Goal: Information Seeking & Learning: Check status

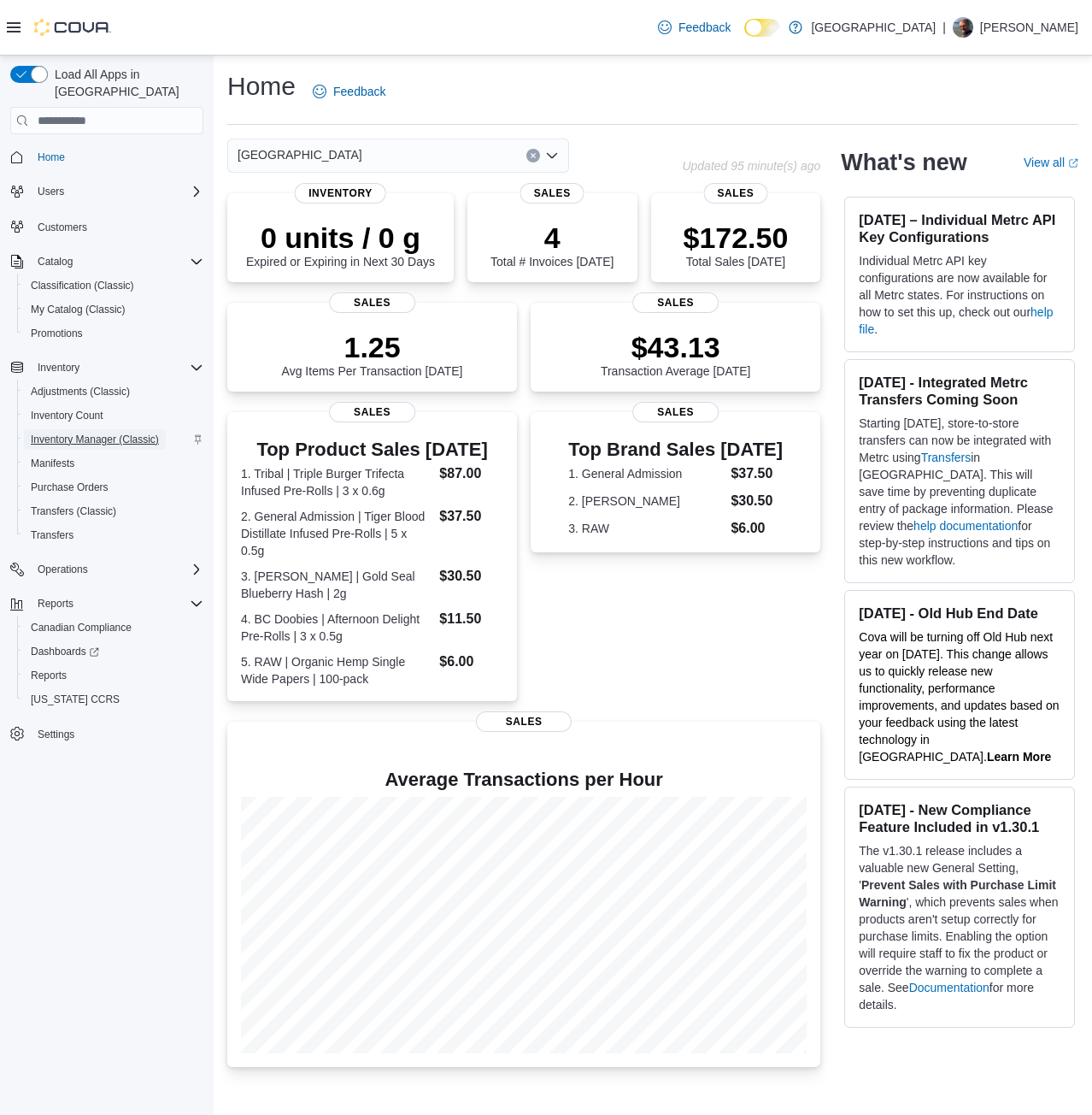
click at [82, 432] on span "Inventory Manager (Classic)" at bounding box center [95, 439] width 129 height 14
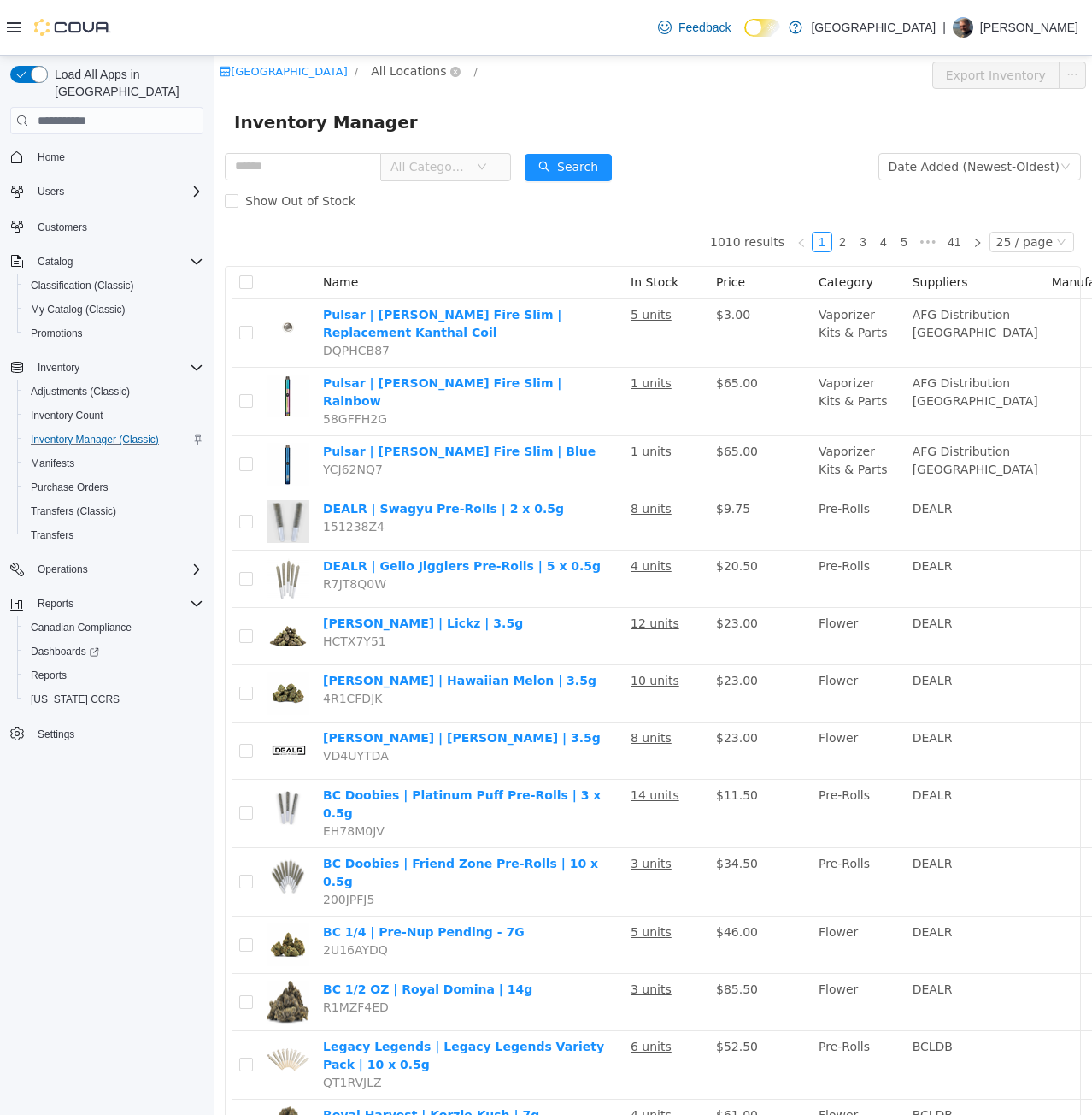
click at [420, 76] on span "All Locations" at bounding box center [409, 71] width 76 height 19
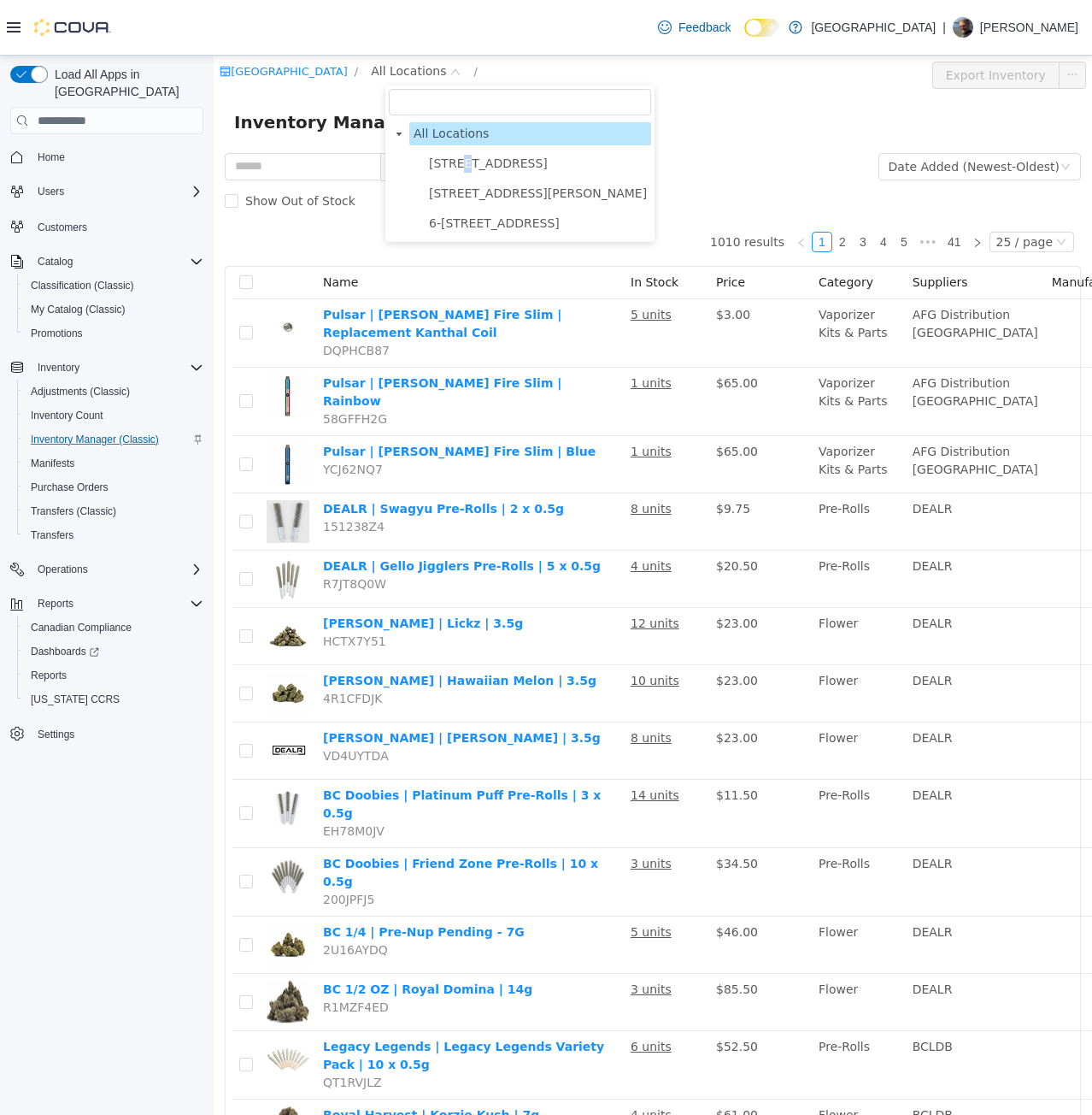
click at [463, 163] on span "[STREET_ADDRESS]" at bounding box center [488, 163] width 119 height 14
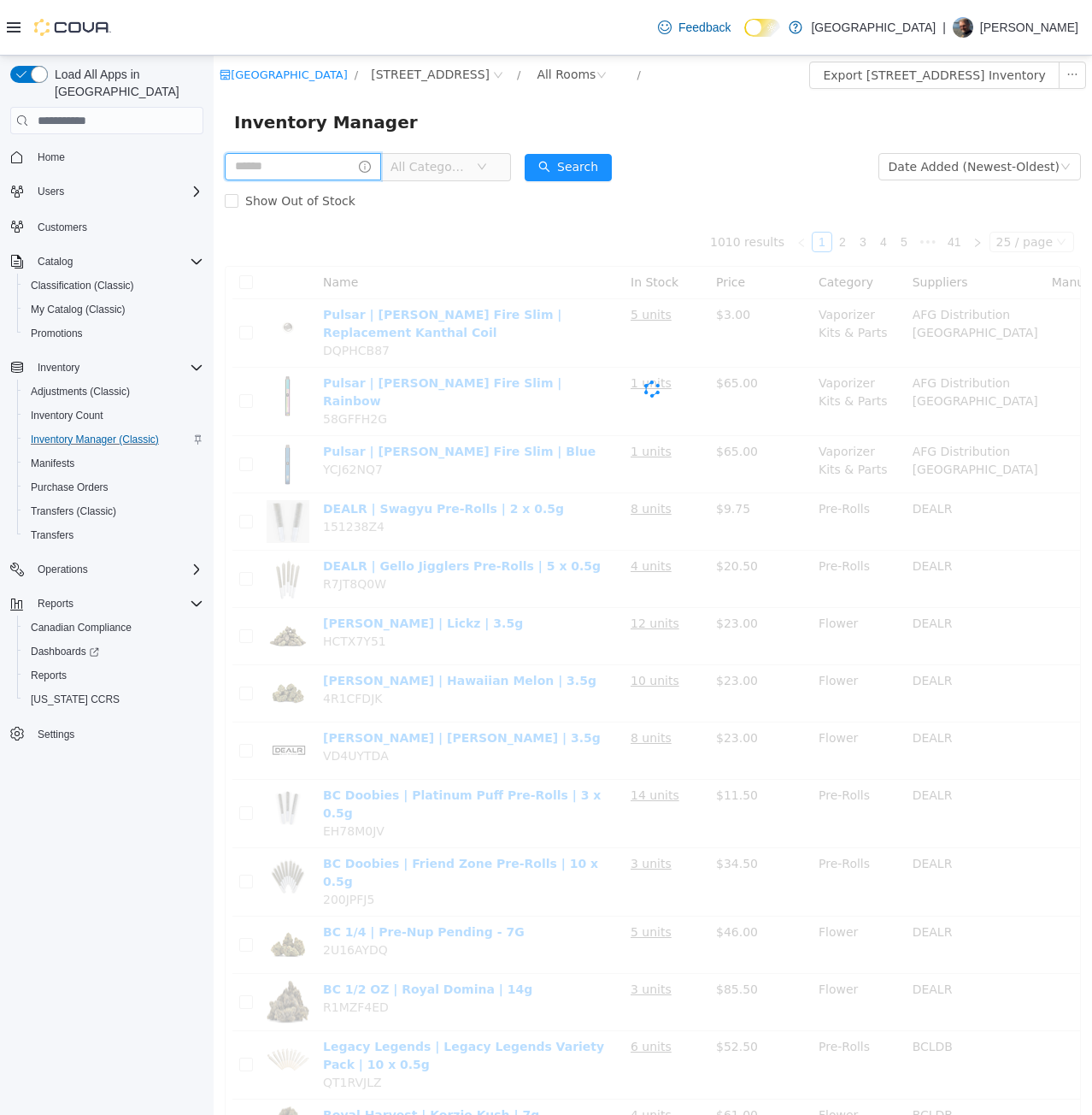
click at [352, 158] on input "text" at bounding box center [303, 166] width 156 height 27
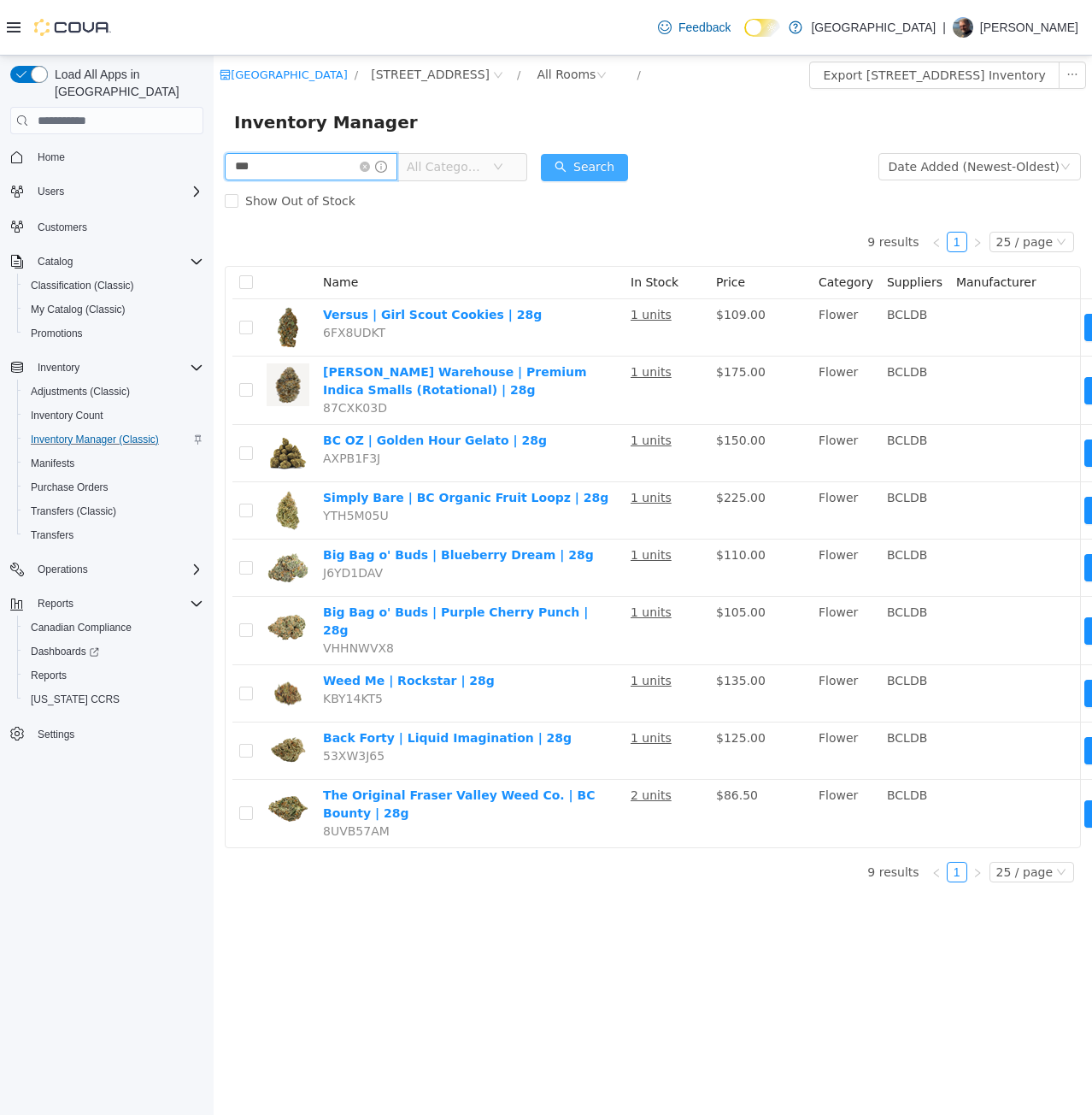
paste input "********"
click at [599, 169] on button "Search" at bounding box center [585, 166] width 88 height 27
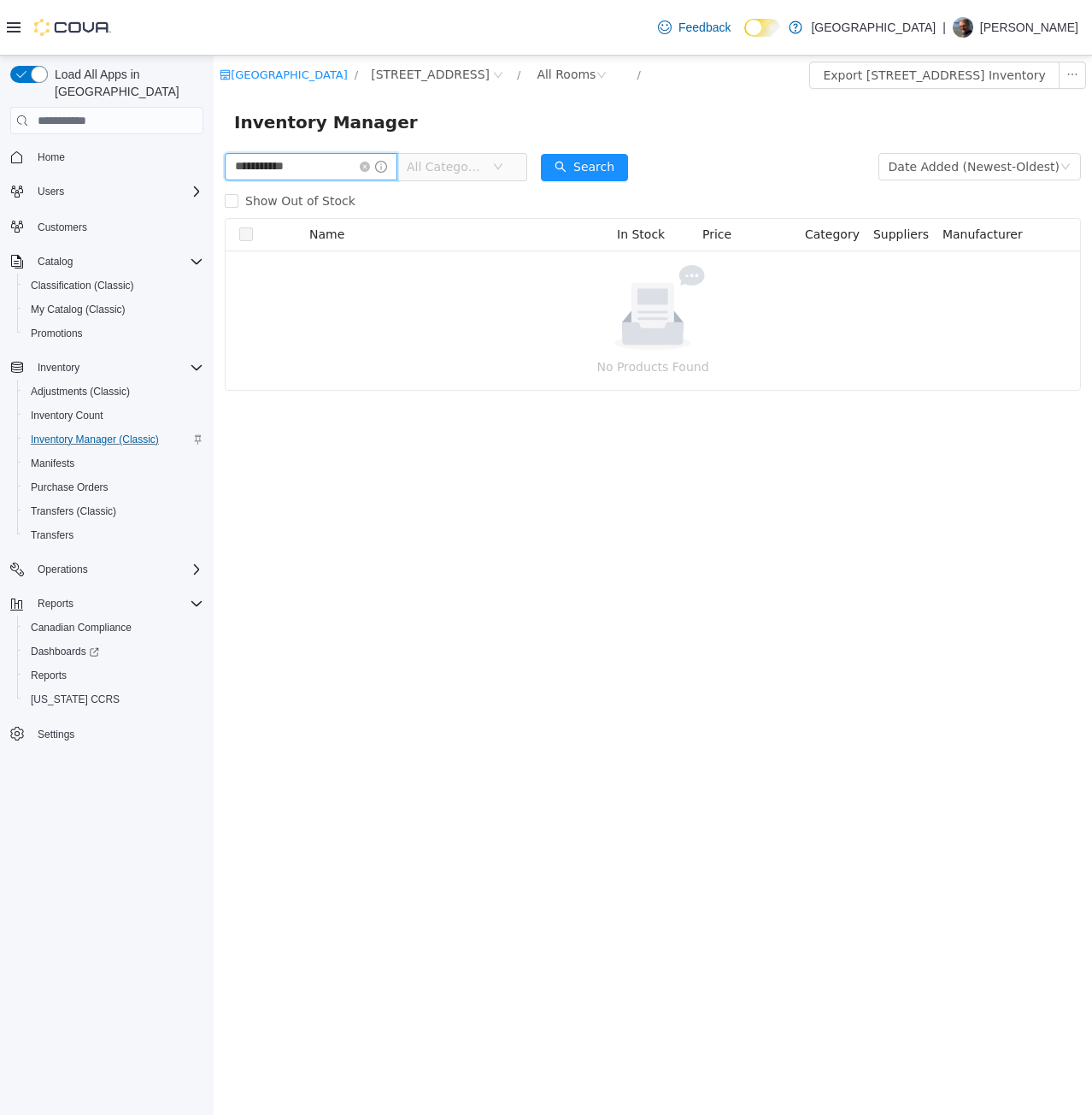
click at [287, 164] on input "**********" at bounding box center [311, 166] width 172 height 27
type input "*****"
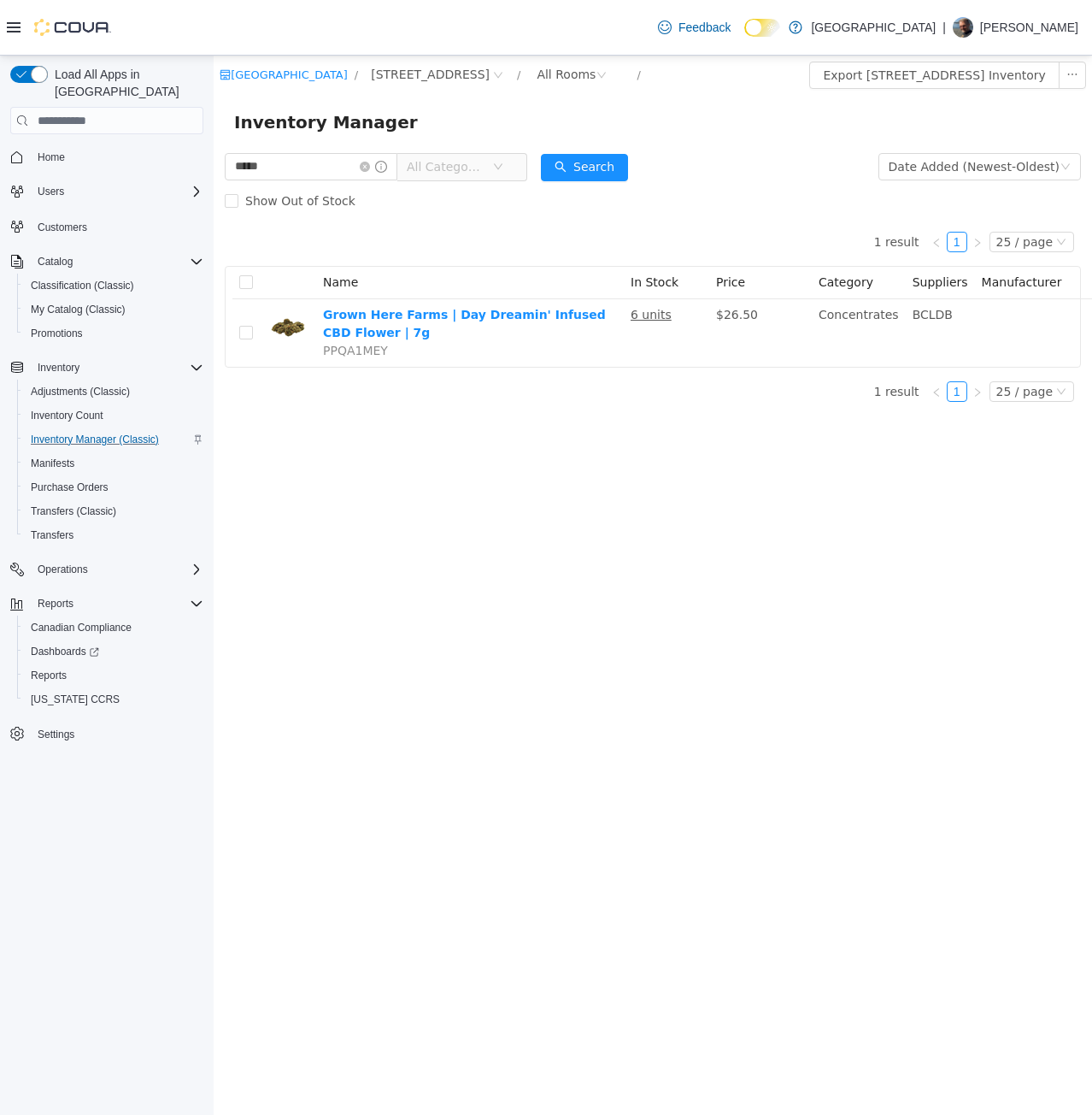
click at [15, 27] on icon at bounding box center [14, 28] width 14 height 14
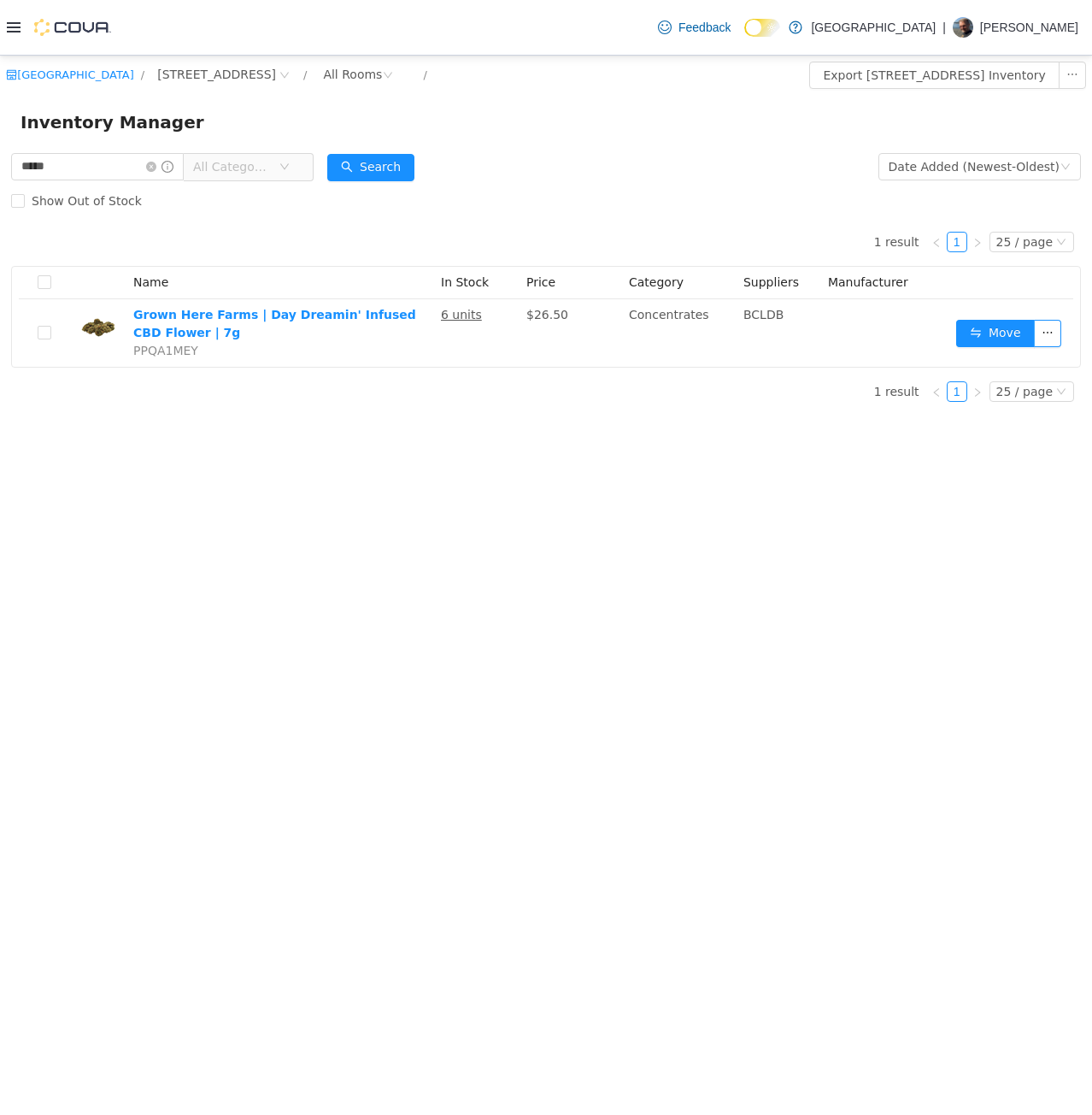
click at [17, 30] on icon at bounding box center [14, 28] width 14 height 14
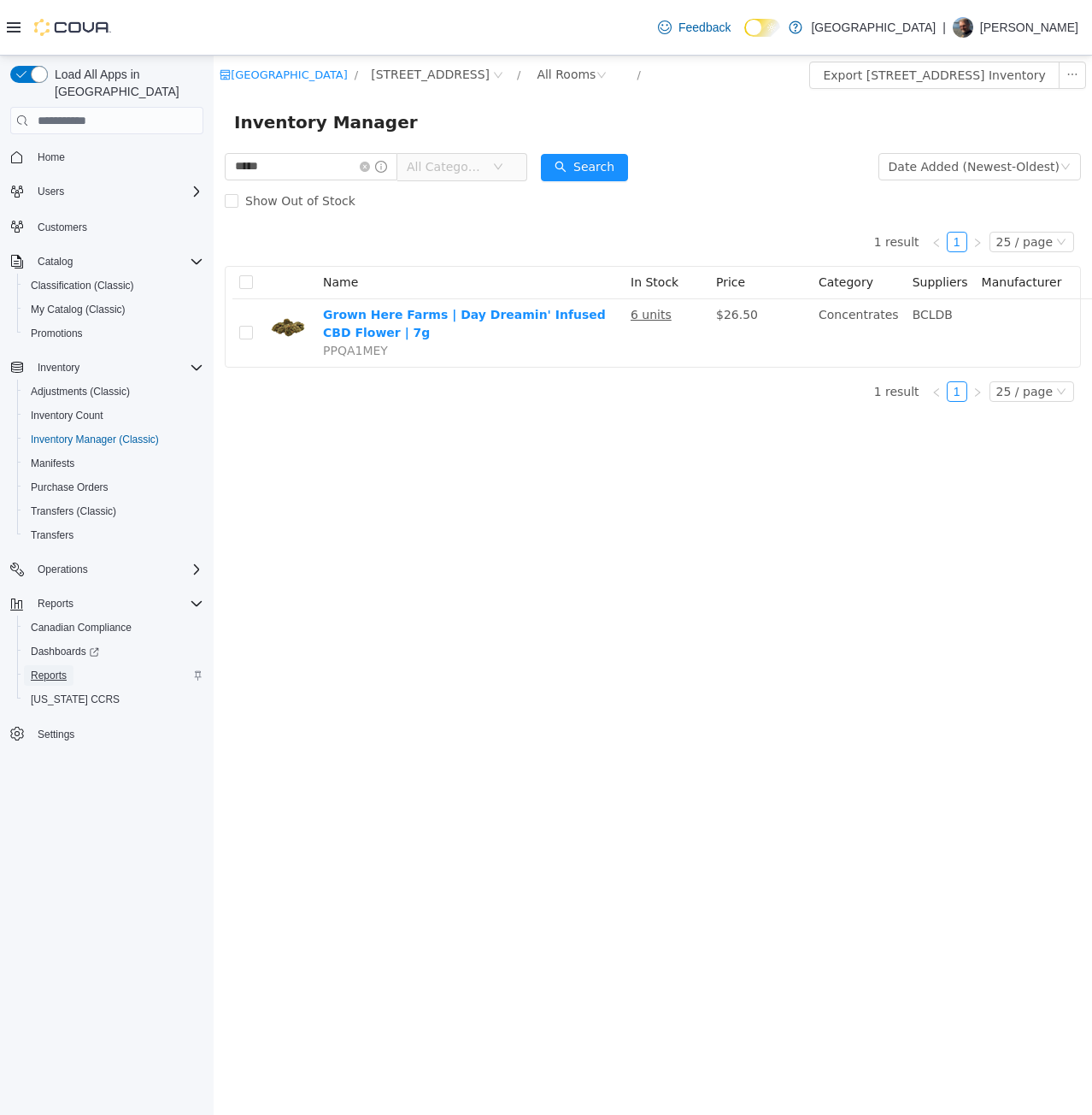
click at [54, 669] on span "Reports" at bounding box center [49, 676] width 36 height 14
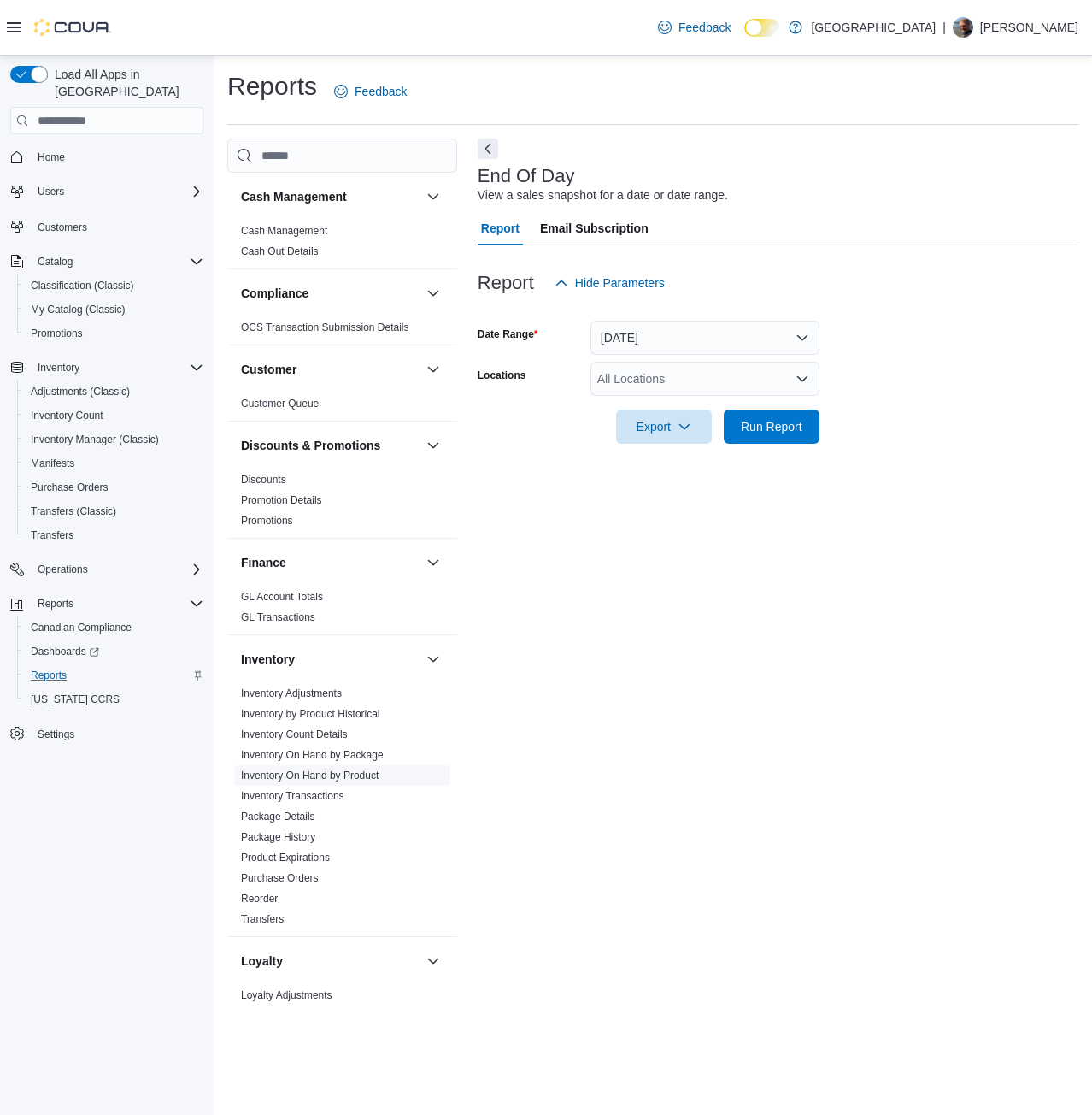
click at [352, 770] on link "Inventory On Hand by Product" at bounding box center [310, 775] width 137 height 12
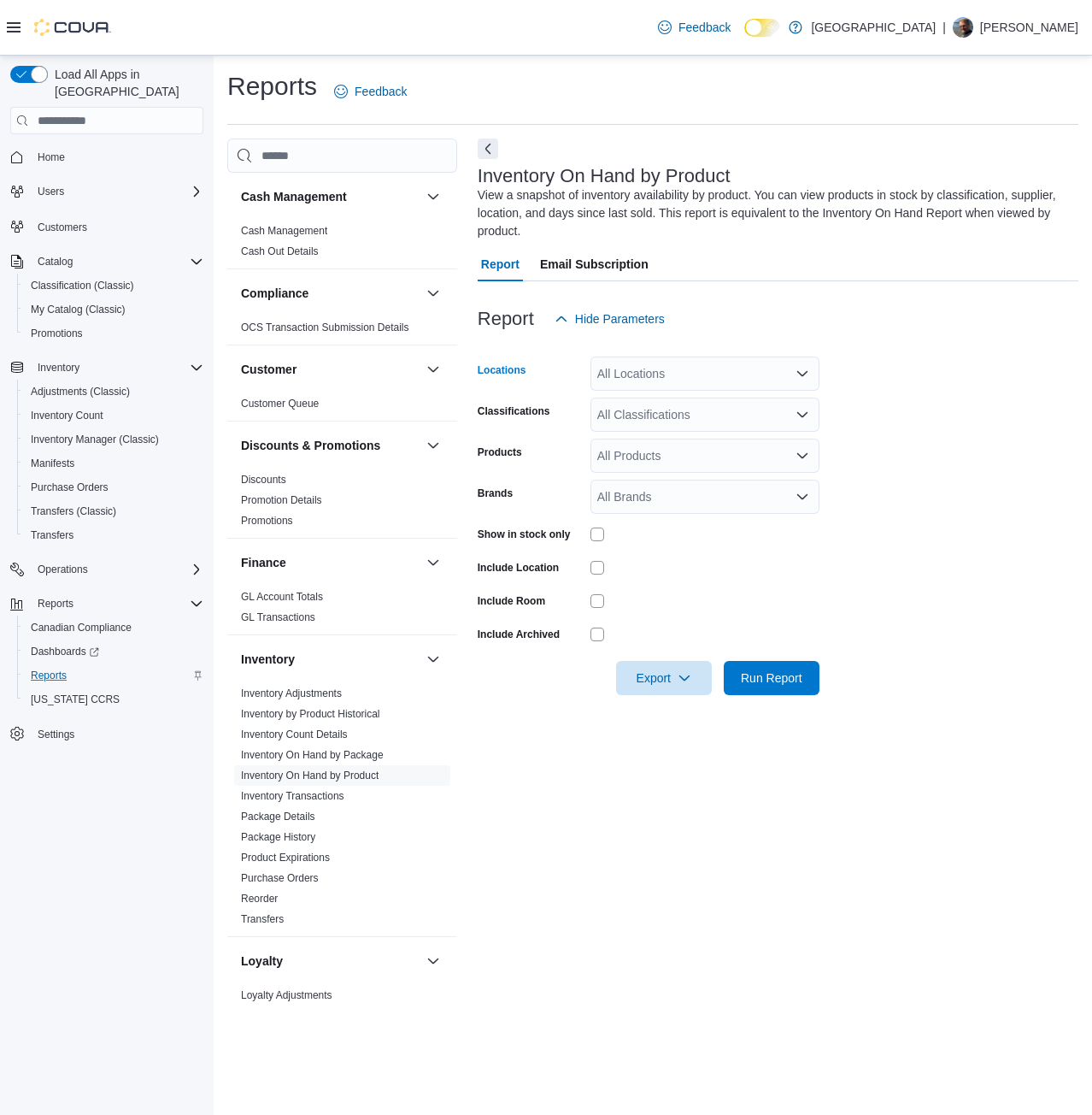
click at [683, 379] on div "All Locations" at bounding box center [705, 374] width 229 height 34
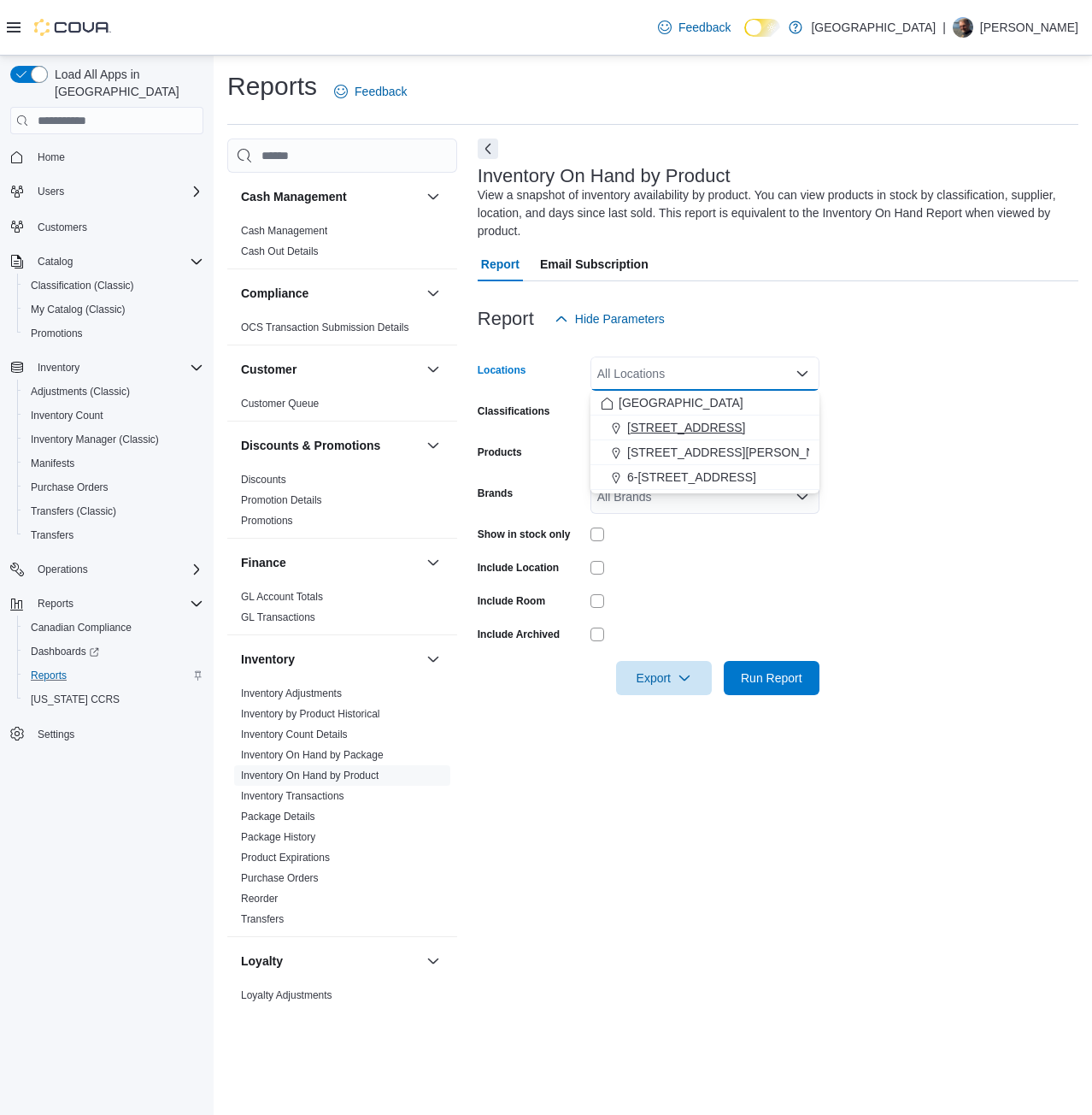
click at [683, 418] on span "[STREET_ADDRESS]" at bounding box center [686, 426] width 118 height 17
click at [907, 433] on form "Locations [STREET_ADDRESS] Combo box. Selected. [STREET_ADDRESS] Press Backspac…" at bounding box center [778, 515] width 601 height 359
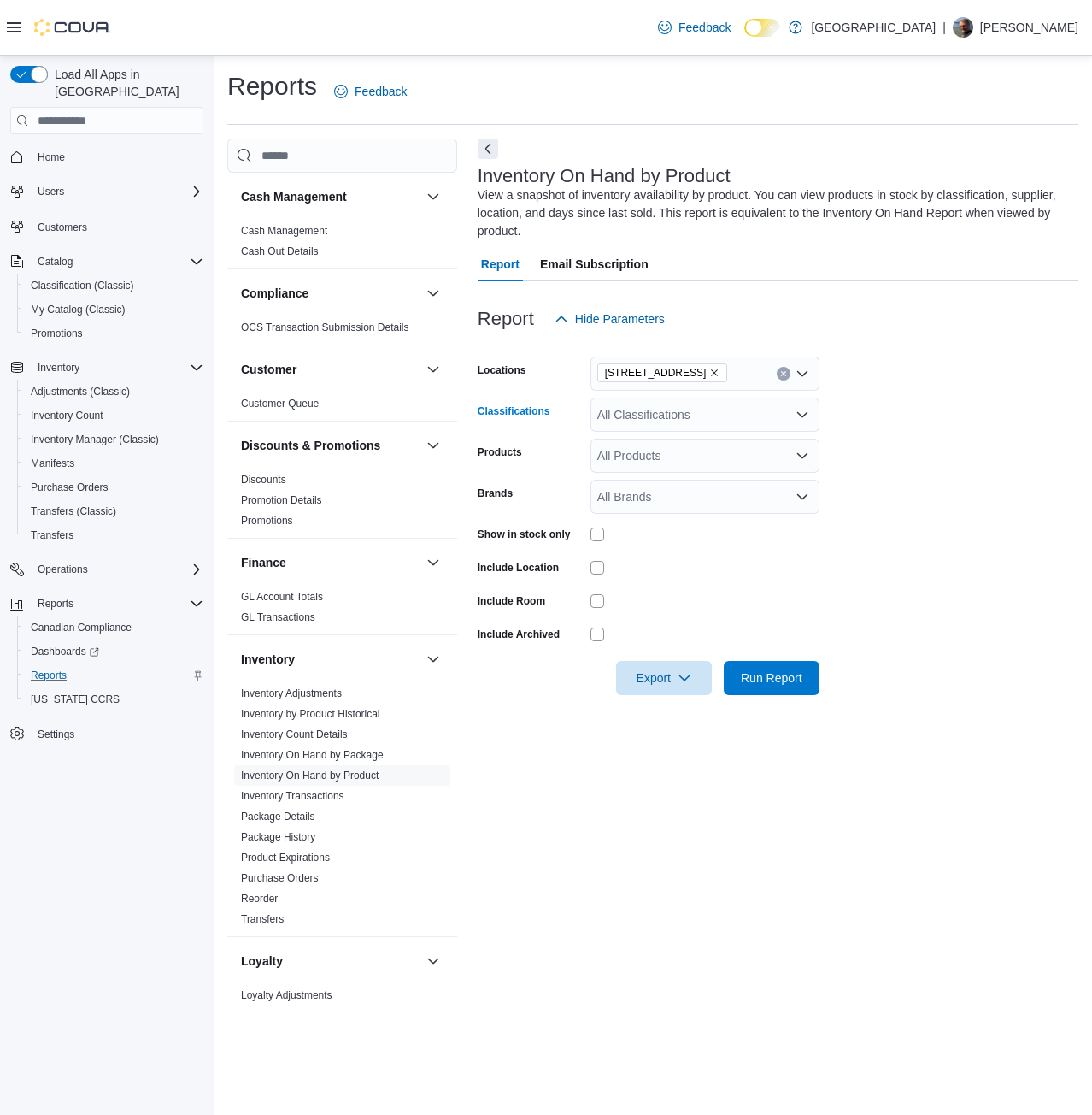
click at [665, 420] on div "All Classifications" at bounding box center [705, 415] width 229 height 34
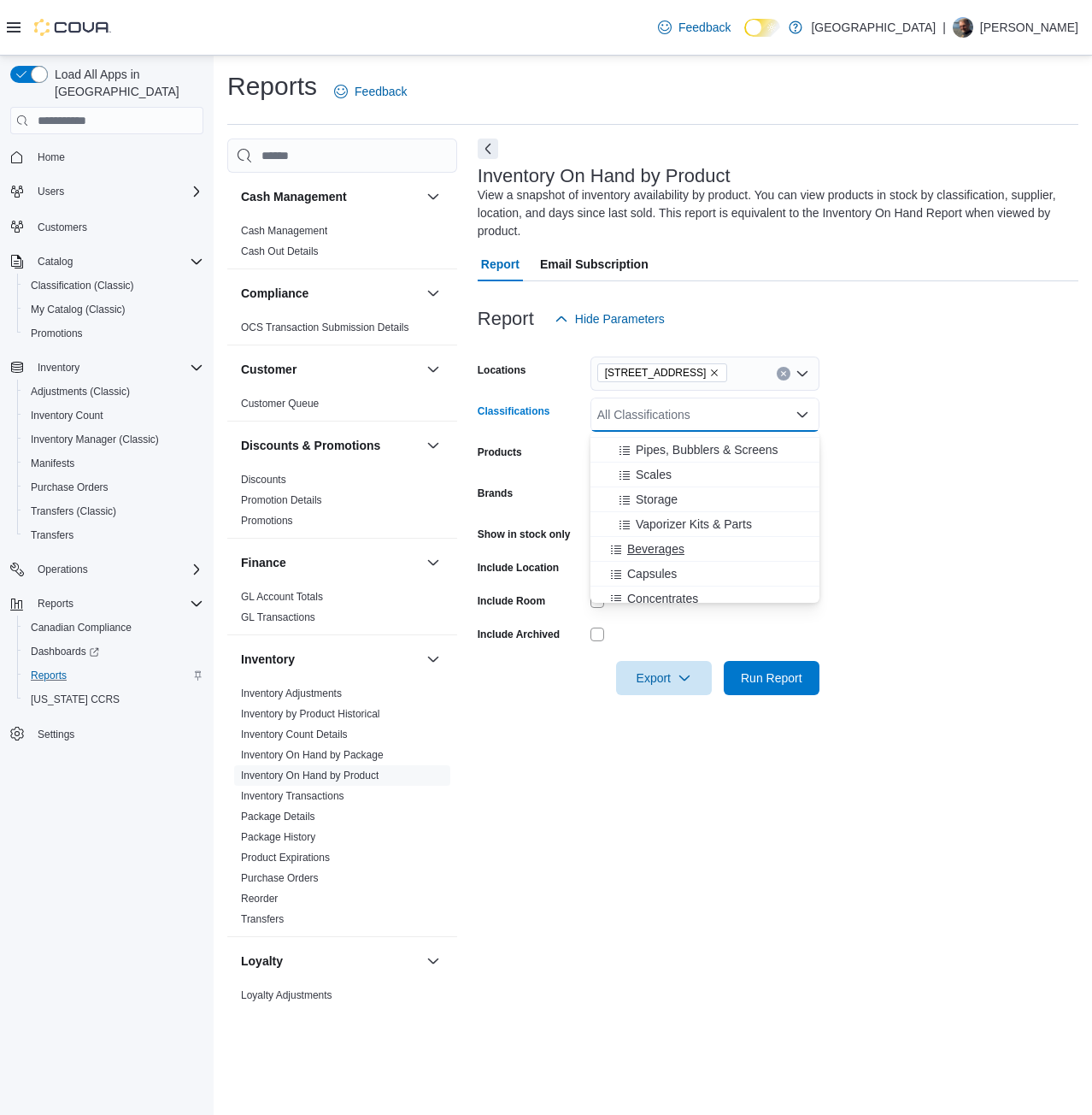
click at [649, 555] on span "Beverages" at bounding box center [656, 548] width 57 height 17
click at [649, 555] on span "Capsules" at bounding box center [653, 548] width 50 height 17
click at [649, 555] on span "Concentrates" at bounding box center [663, 548] width 71 height 17
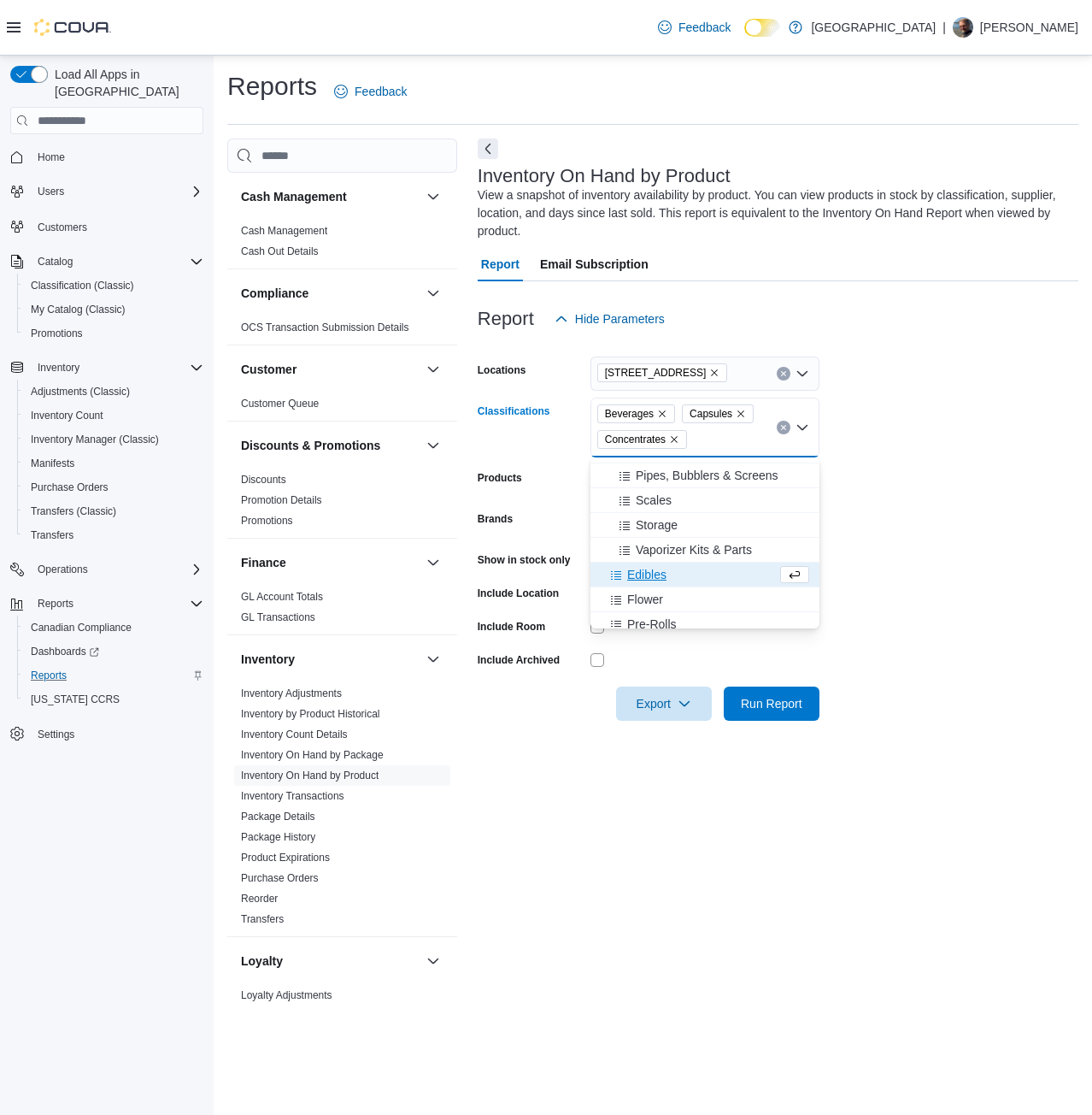
click at [651, 582] on span "Edibles" at bounding box center [647, 574] width 39 height 17
click at [651, 588] on button "Pre-Rolls" at bounding box center [705, 599] width 229 height 25
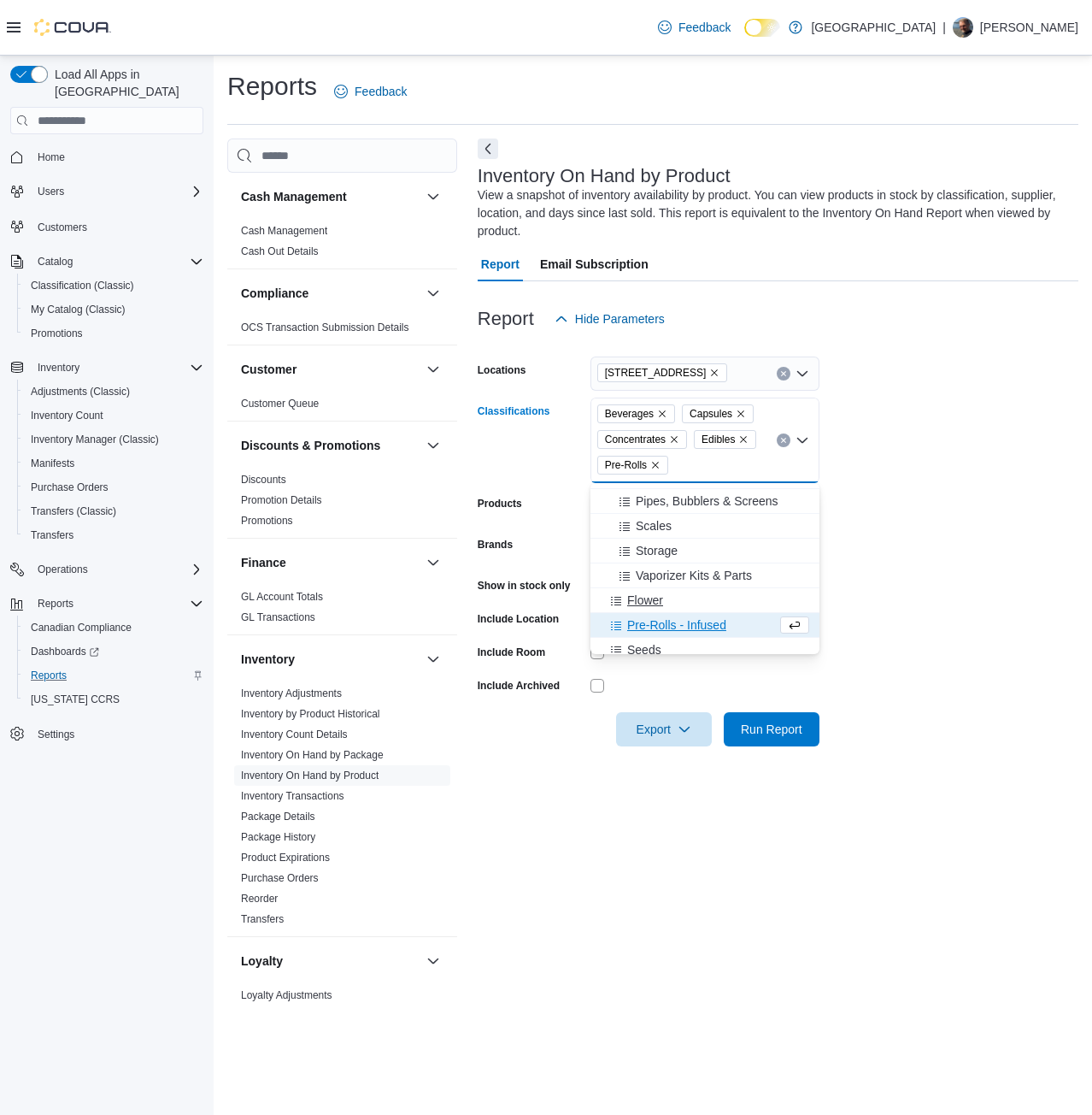
click at [647, 598] on span "Flower" at bounding box center [646, 600] width 36 height 17
click at [647, 598] on span "Pre-Rolls - Infused" at bounding box center [678, 600] width 100 height 17
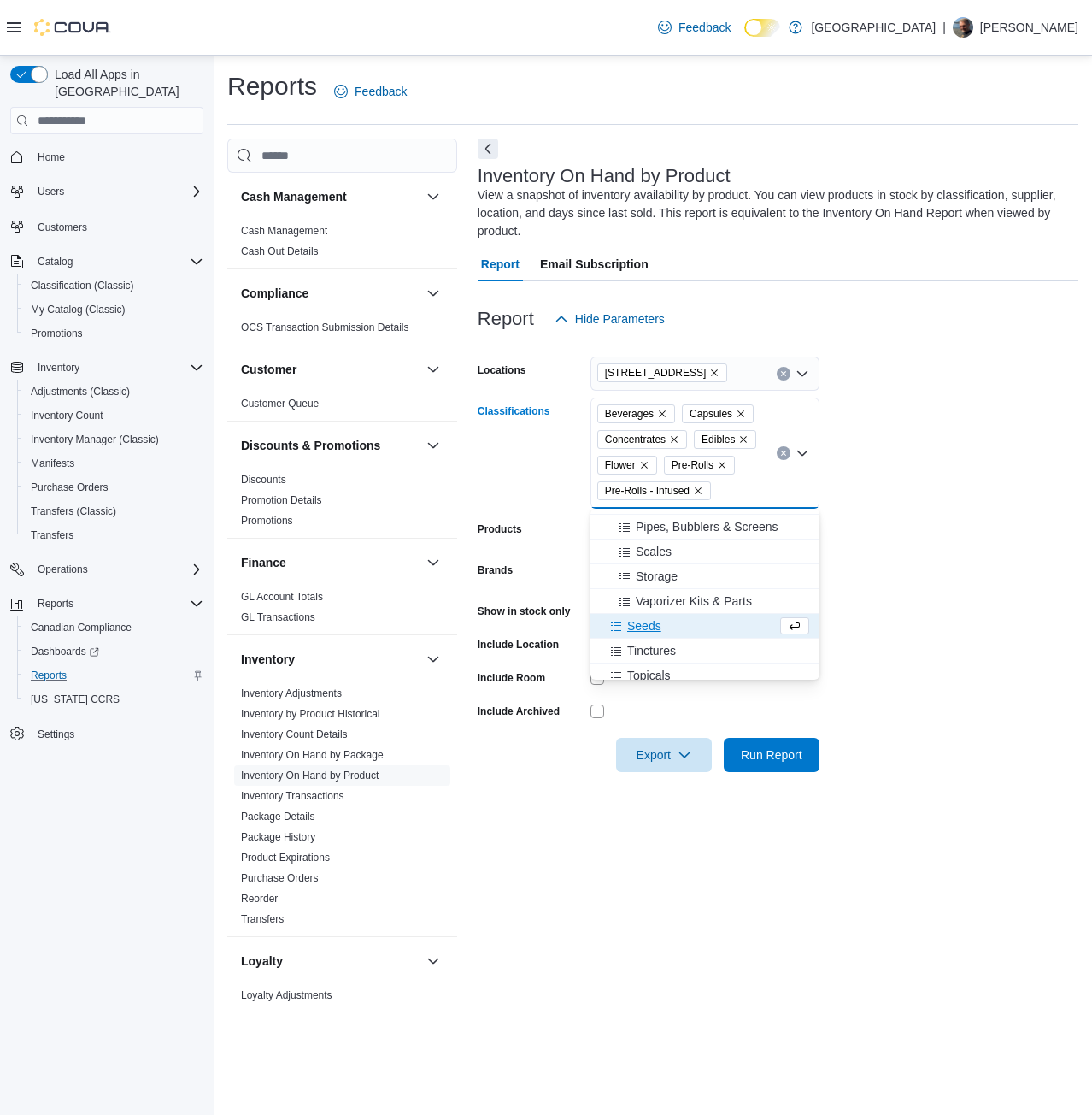
click at [640, 635] on button "Seeds" at bounding box center [705, 626] width 229 height 25
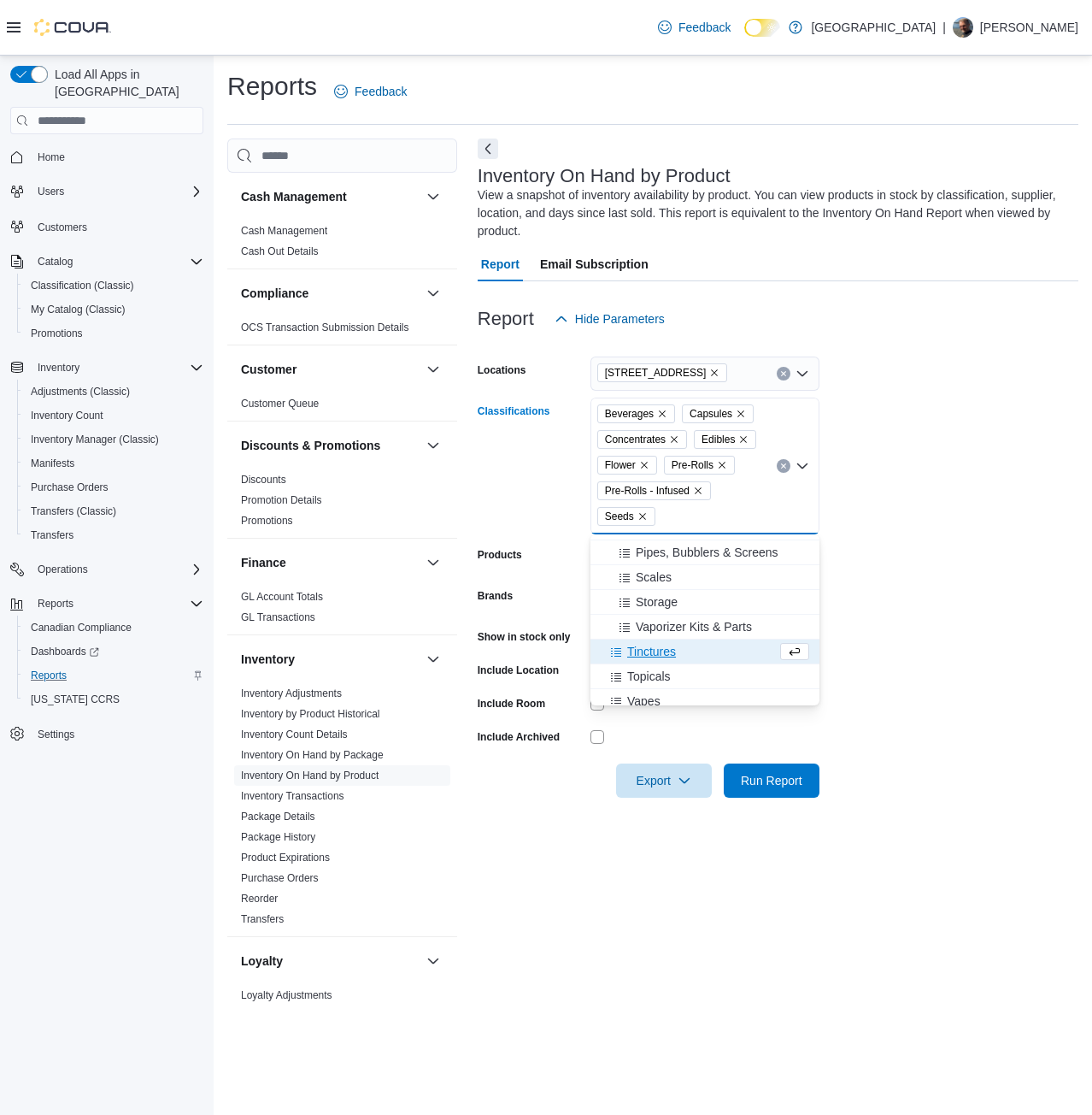
click at [641, 652] on span "Tinctures" at bounding box center [652, 651] width 49 height 17
click at [647, 676] on span "Vapes" at bounding box center [644, 676] width 33 height 17
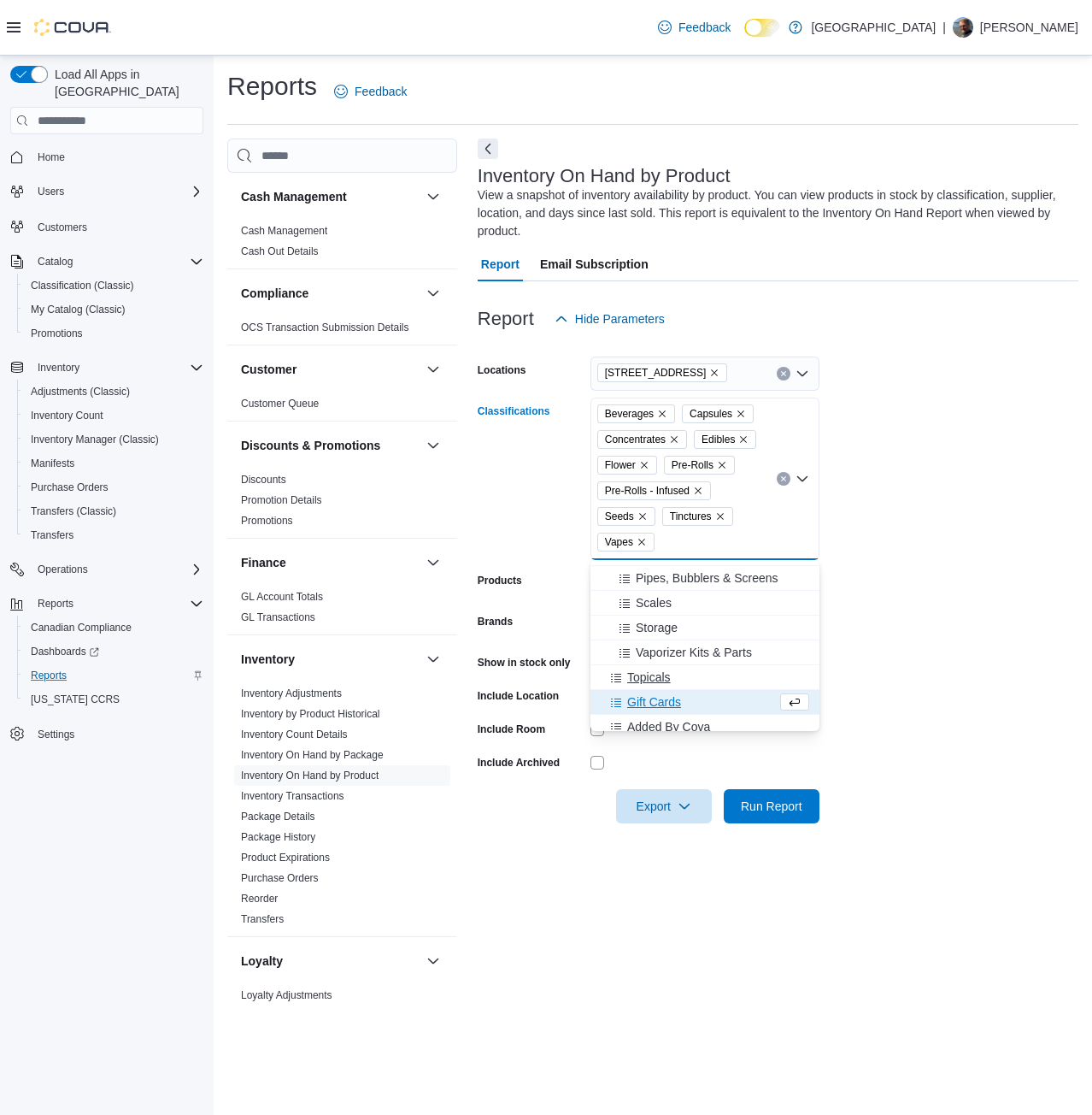
click at [647, 676] on span "Topicals" at bounding box center [650, 677] width 44 height 17
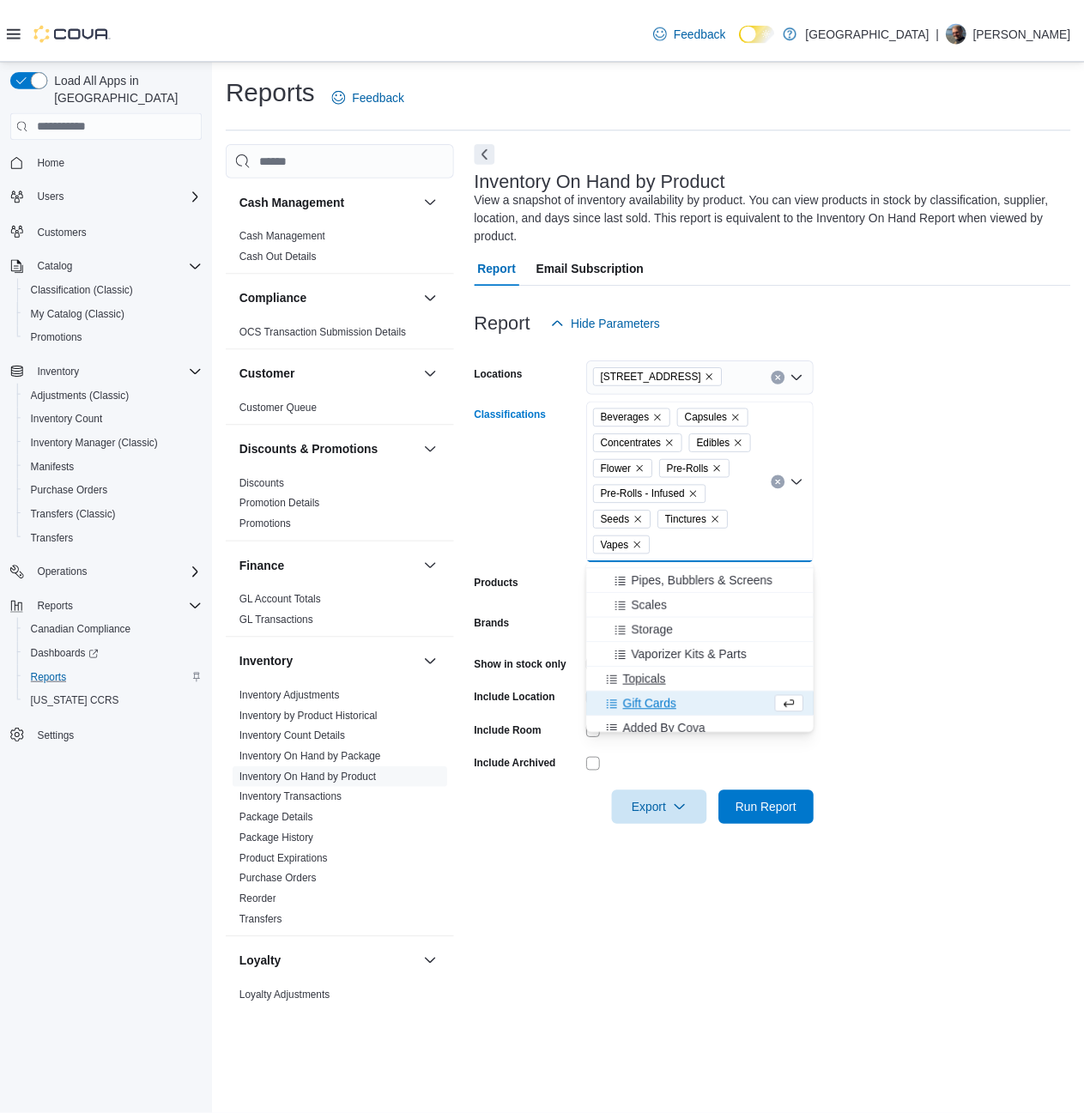
scroll to position [475, 0]
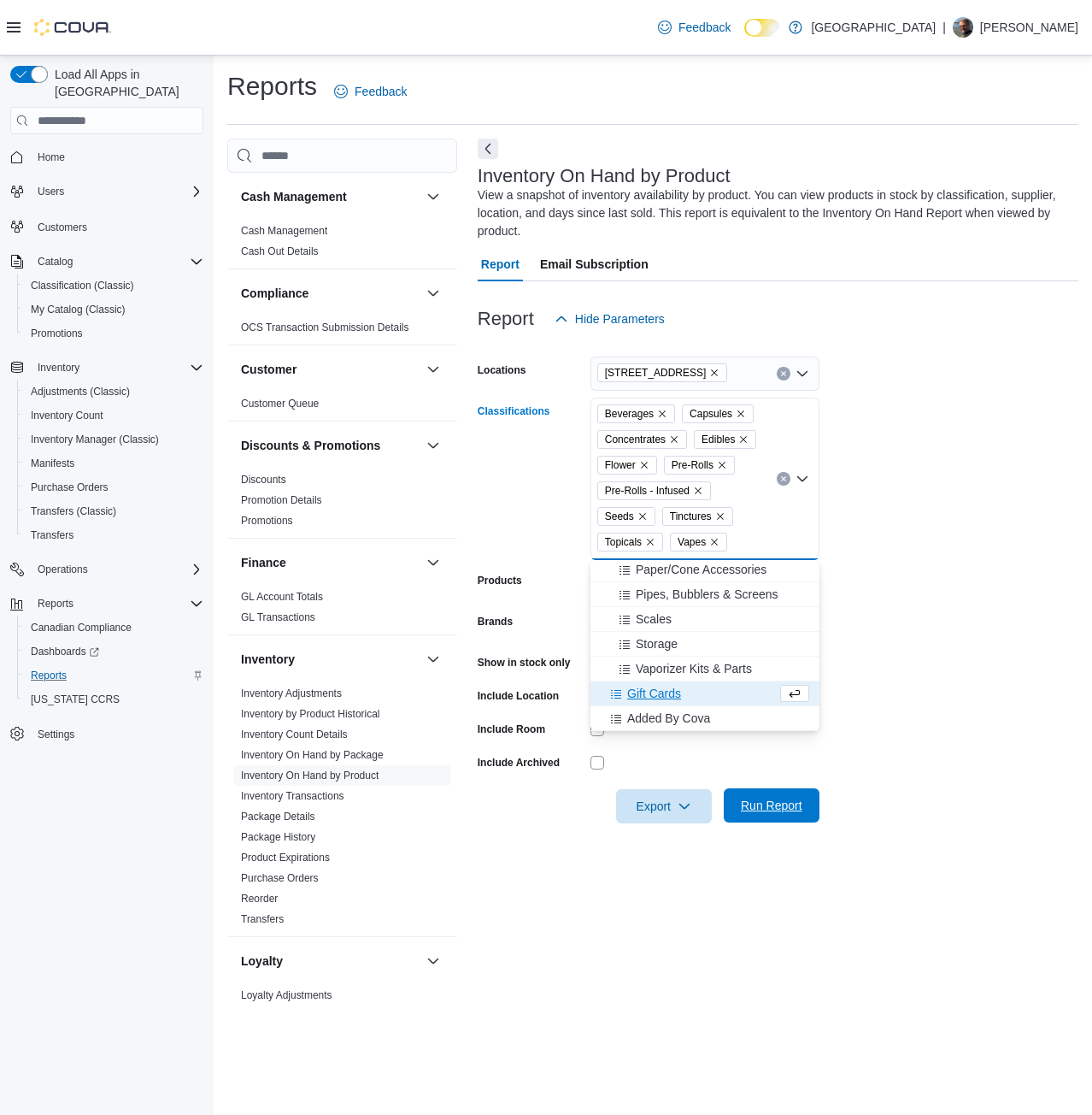
click at [768, 815] on span "Run Report" at bounding box center [772, 805] width 76 height 34
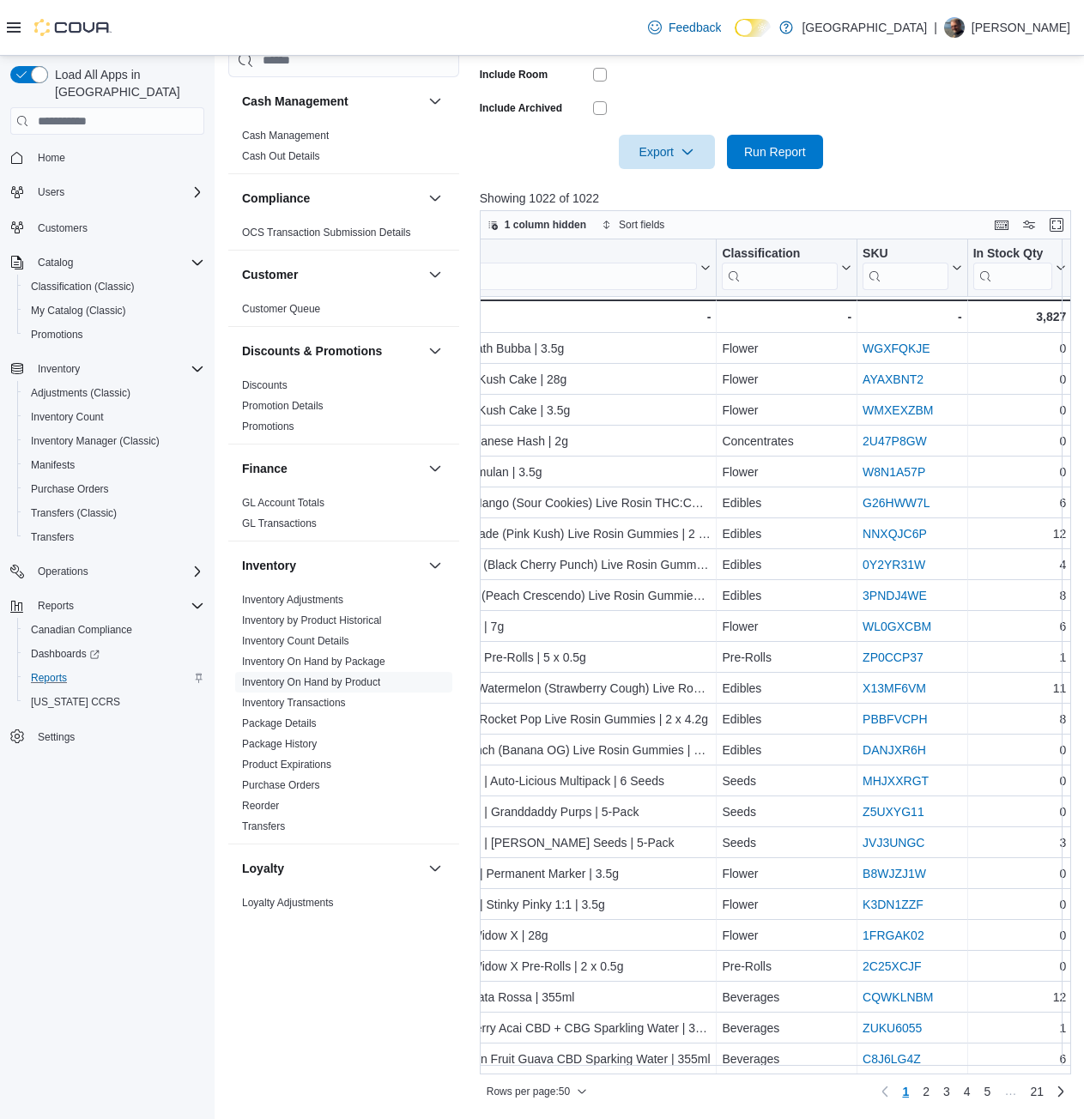
scroll to position [812, 1159]
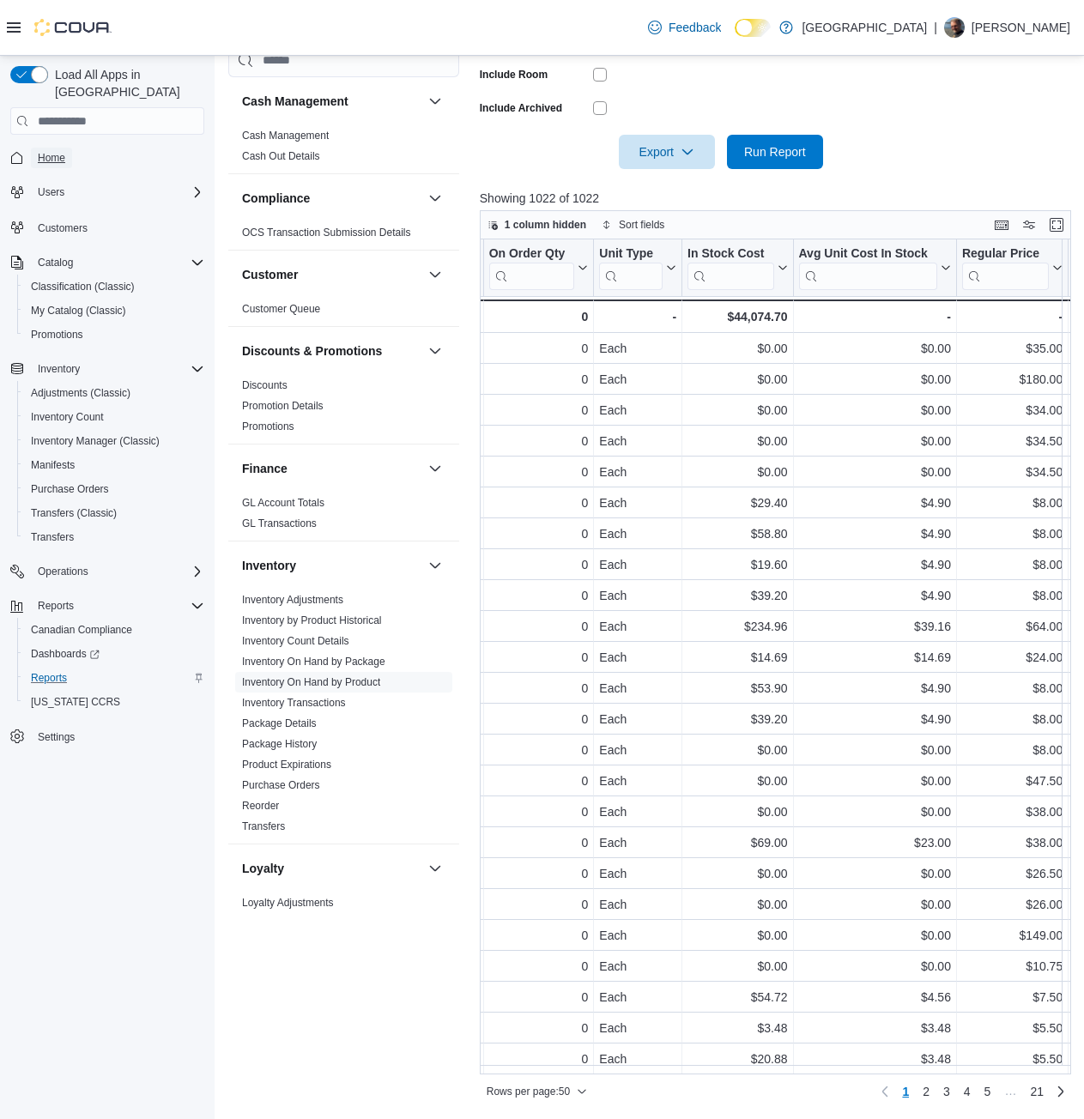
click at [66, 150] on link "Home" at bounding box center [51, 158] width 41 height 21
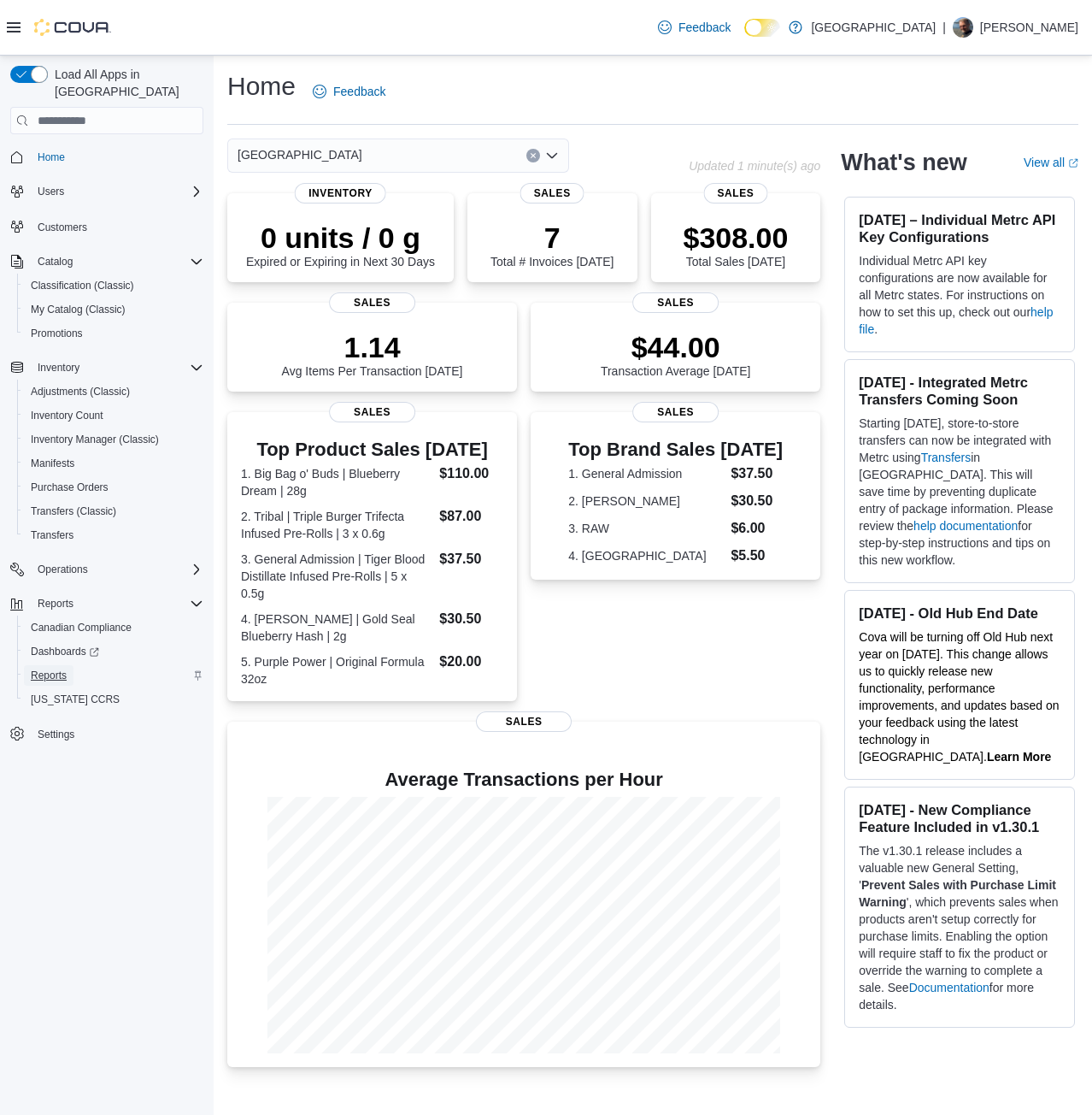
drag, startPoint x: 45, startPoint y: 656, endPoint x: 80, endPoint y: 647, distance: 36.1
click at [45, 669] on span "Reports" at bounding box center [49, 676] width 36 height 14
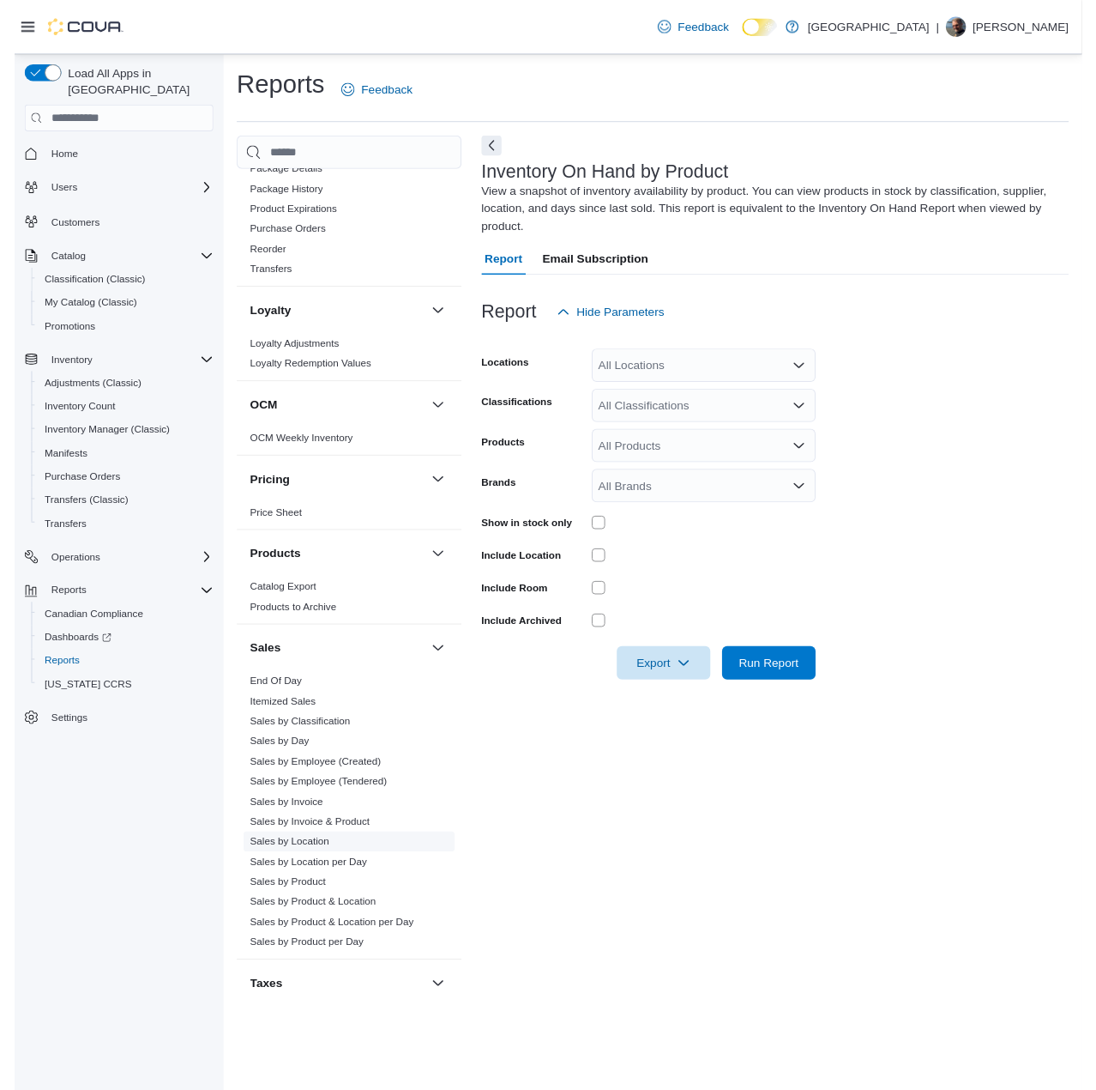
scroll to position [733, 0]
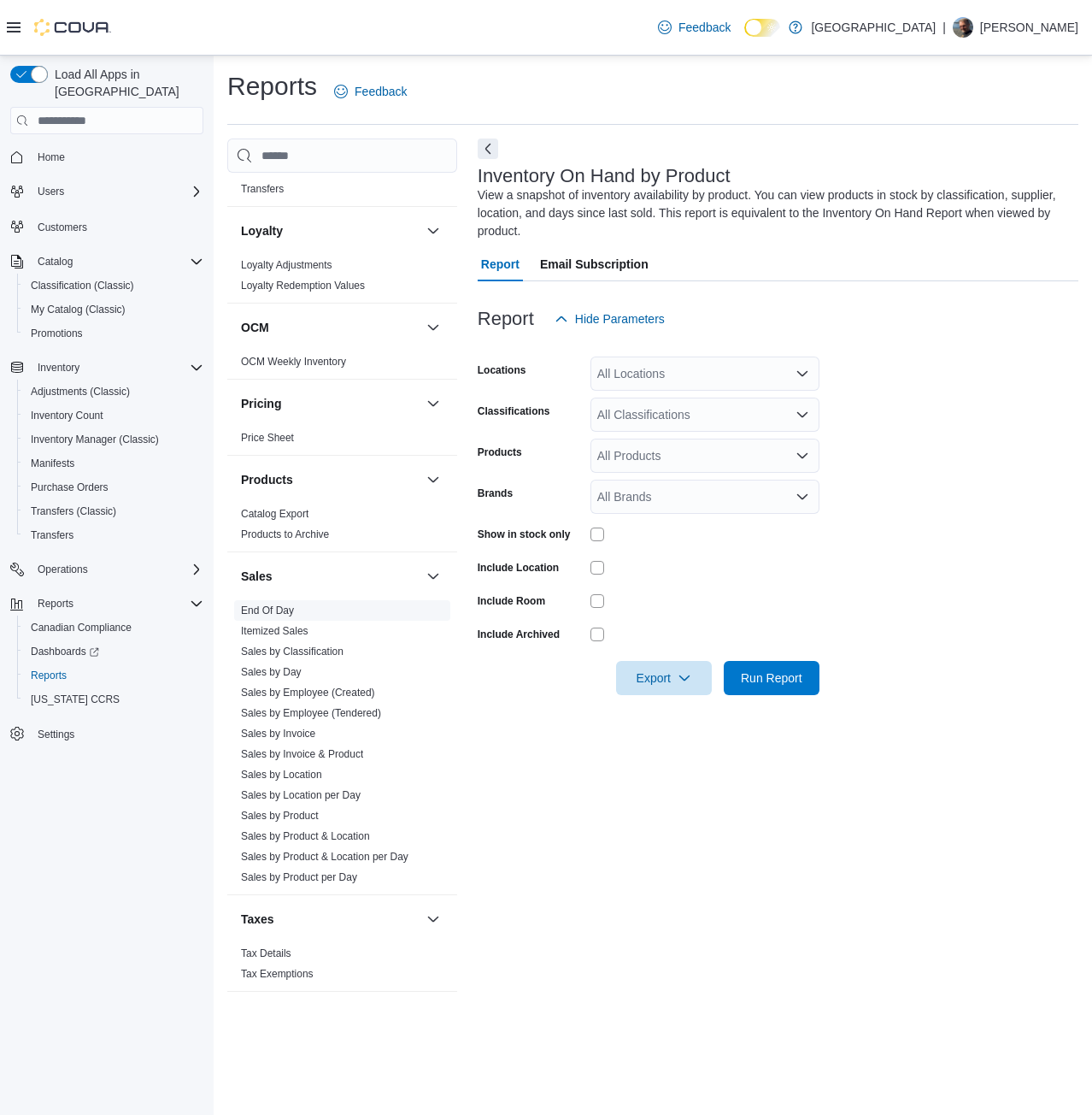
click at [282, 608] on link "End Of Day" at bounding box center [267, 611] width 53 height 12
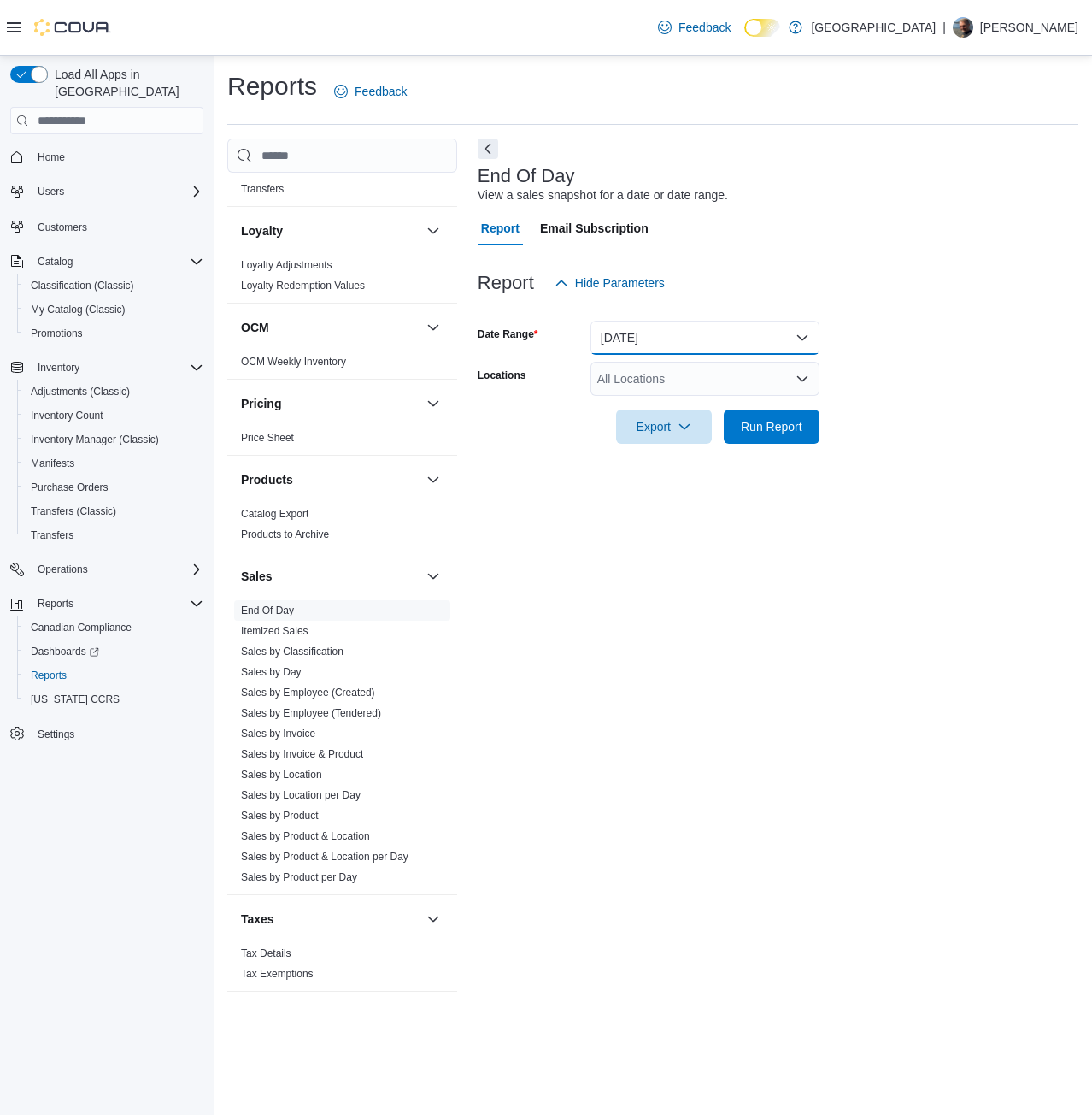
click at [676, 335] on button "[DATE]" at bounding box center [705, 338] width 229 height 34
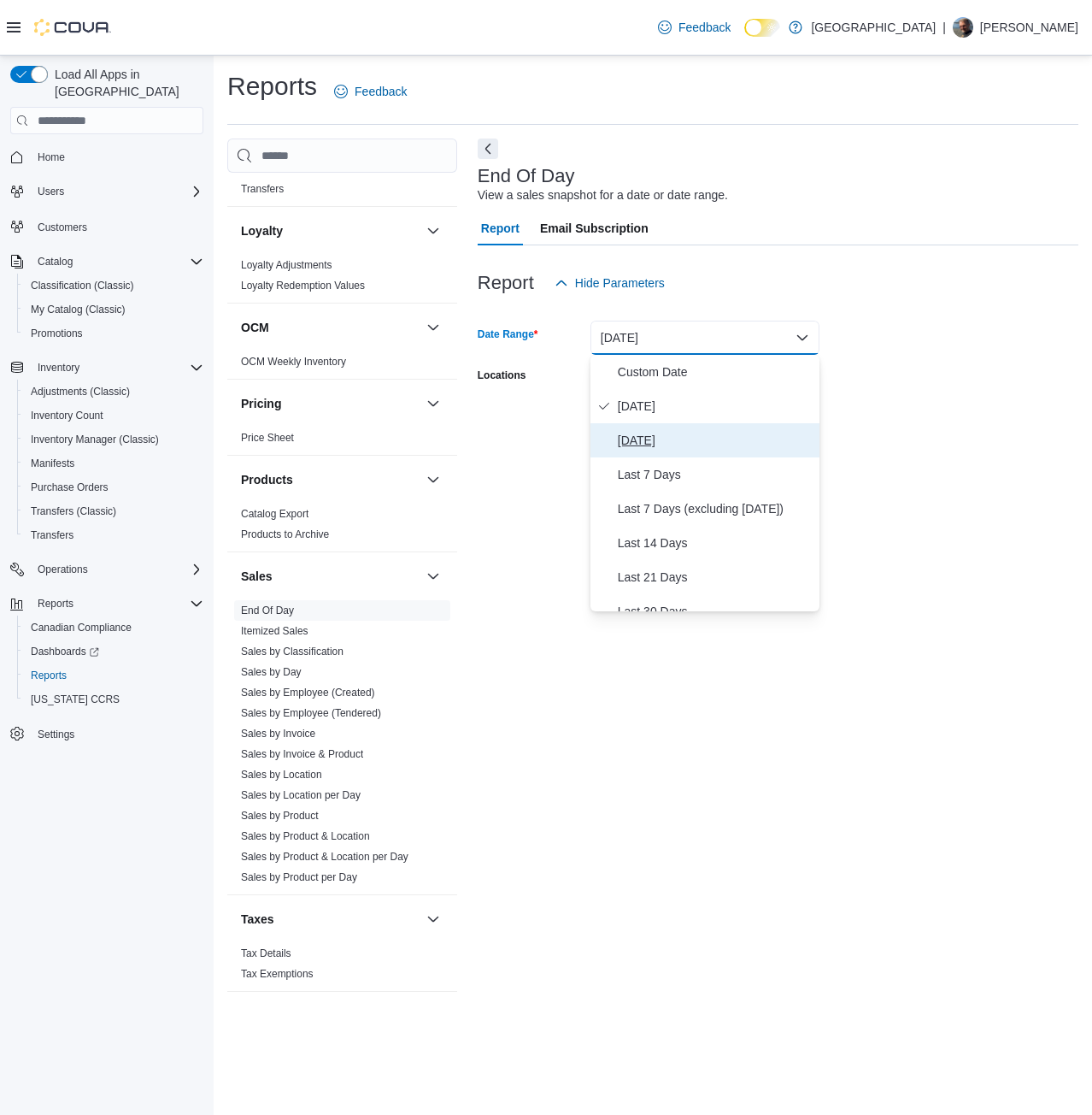
click at [657, 427] on button "[DATE]" at bounding box center [705, 440] width 229 height 34
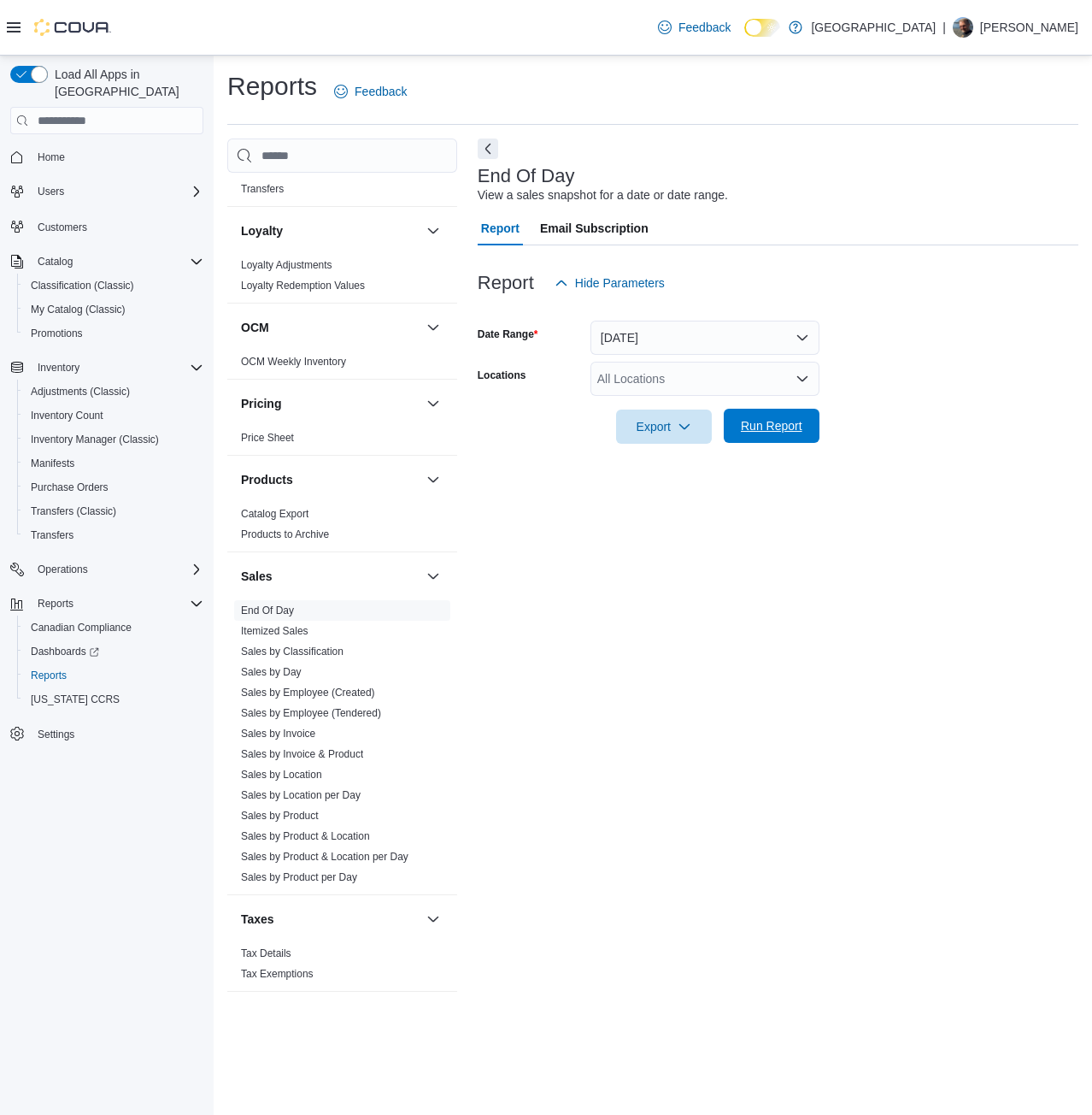
click at [767, 436] on span "Run Report" at bounding box center [772, 425] width 76 height 34
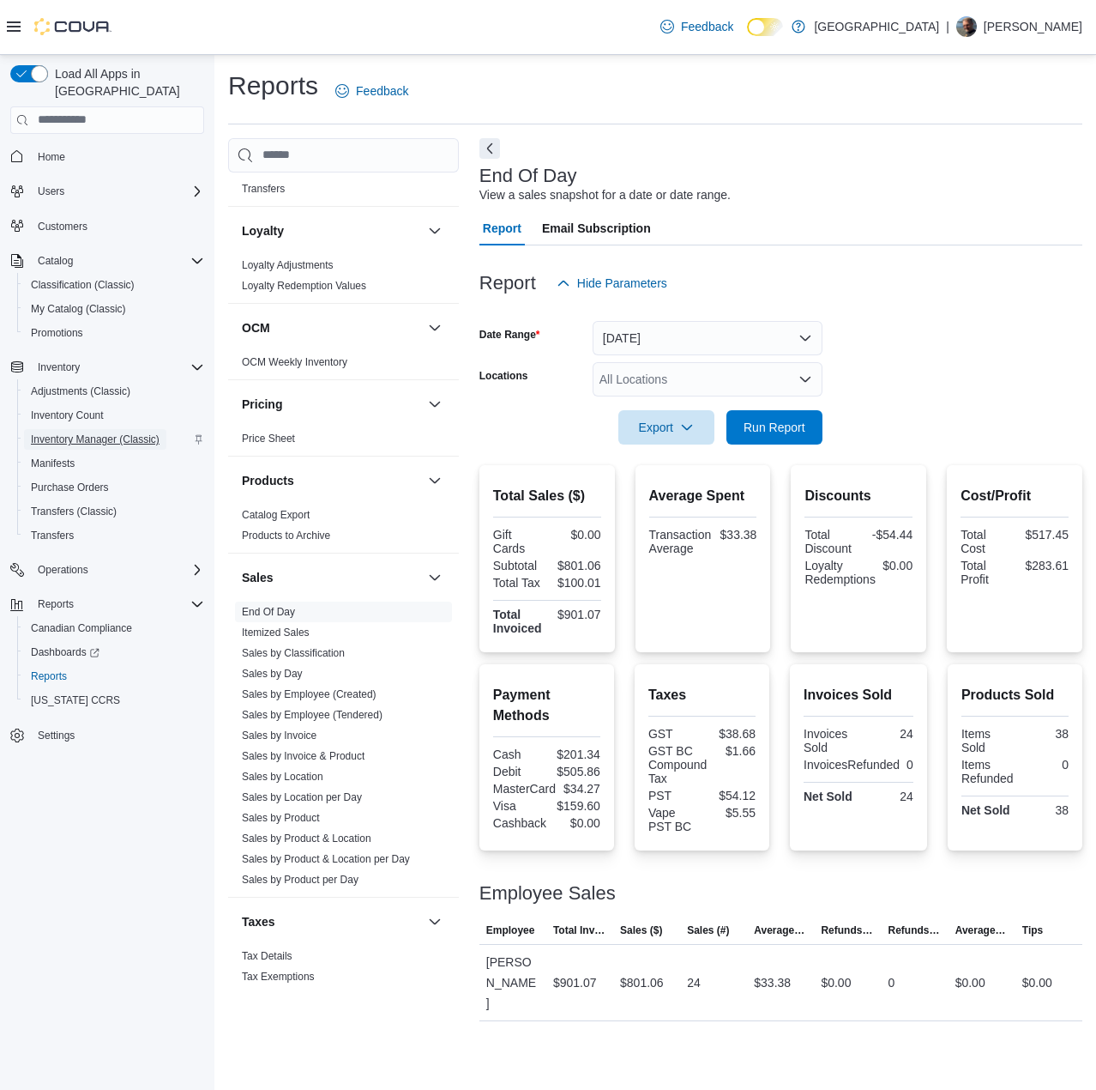
click at [76, 432] on span "Inventory Manager (Classic)" at bounding box center [95, 439] width 129 height 14
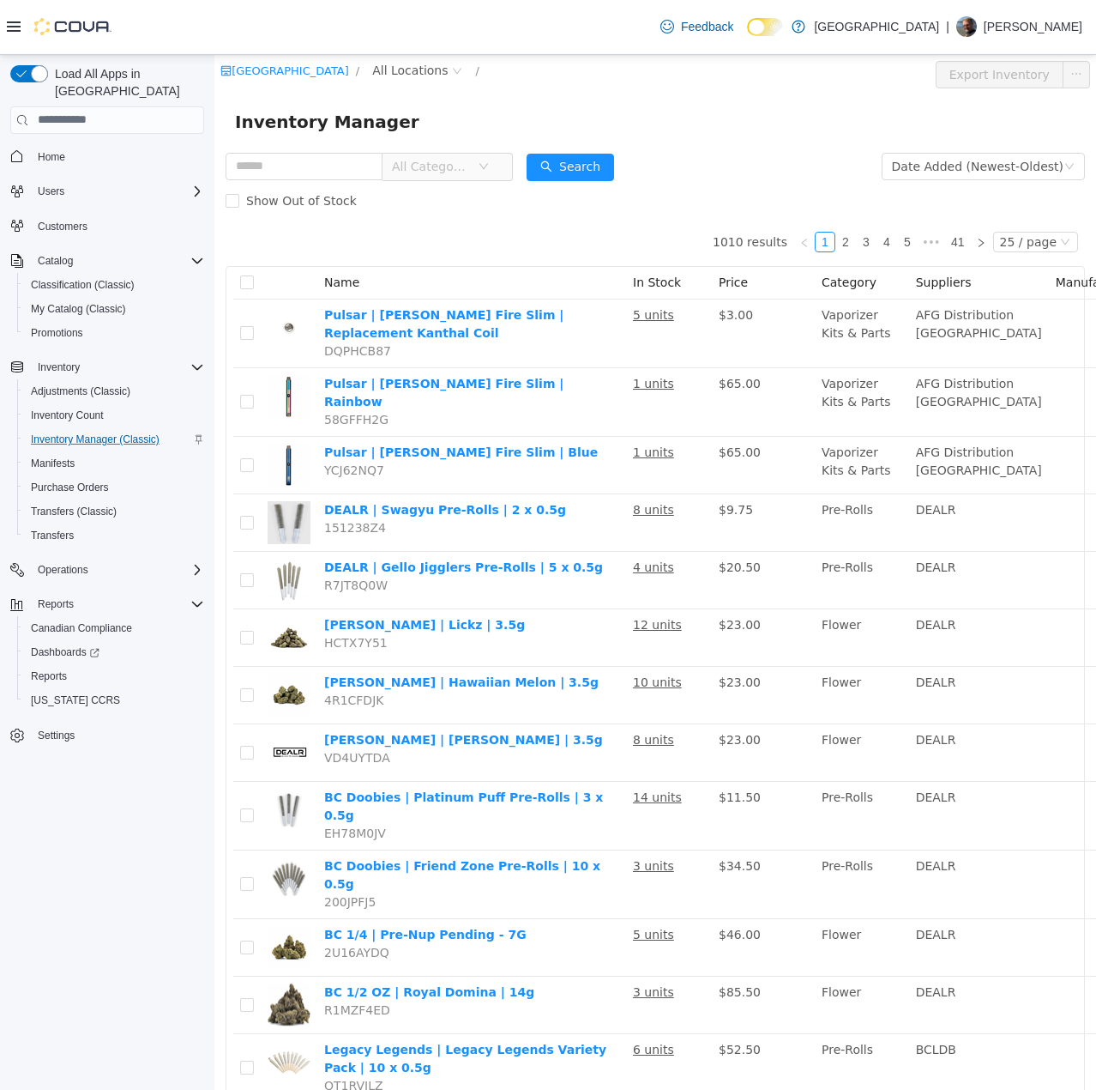
click at [414, 85] on div "[GEOGRAPHIC_DATA] / All Locations /" at bounding box center [582, 73] width 725 height 27
click at [421, 79] on span "All Locations" at bounding box center [417, 70] width 102 height 21
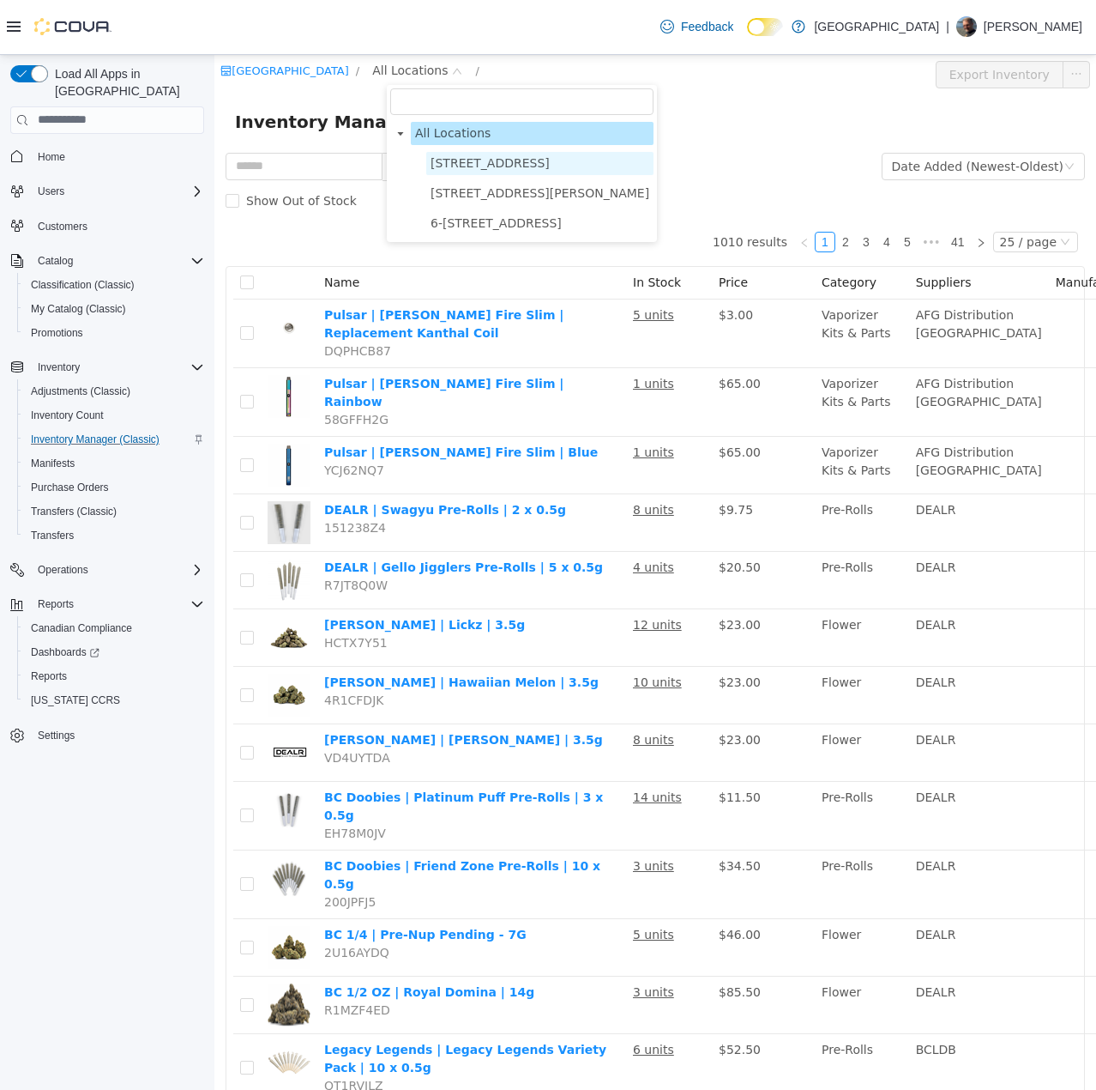
click at [463, 160] on span "[STREET_ADDRESS]" at bounding box center [490, 162] width 119 height 14
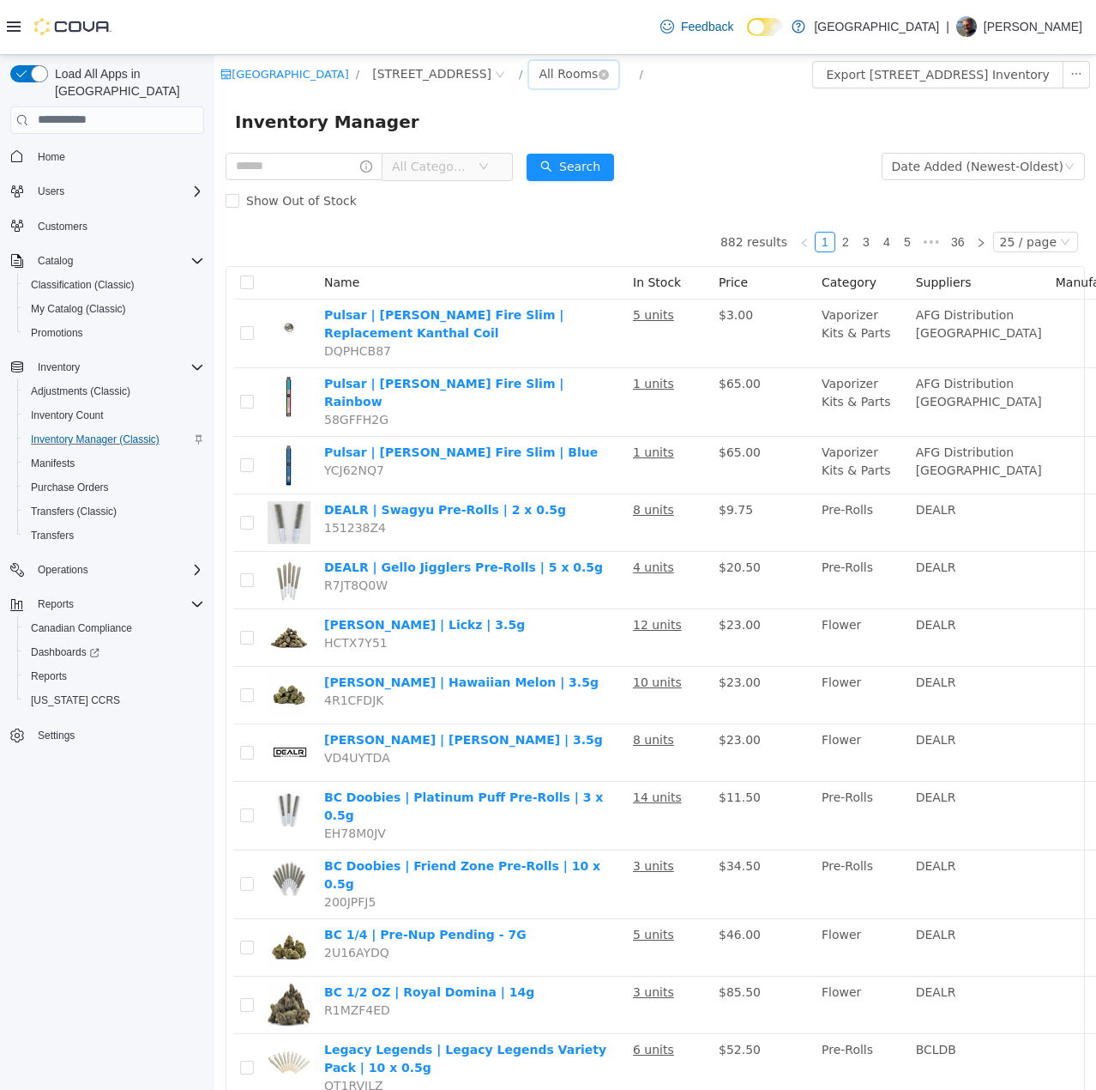
click at [598, 76] on div "All Rooms" at bounding box center [568, 73] width 59 height 26
click at [731, 129] on div "Inventory Manager" at bounding box center [655, 120] width 841 height 27
click at [317, 160] on input "text" at bounding box center [304, 165] width 157 height 27
type input "*******"
